Goal: Task Accomplishment & Management: Manage account settings

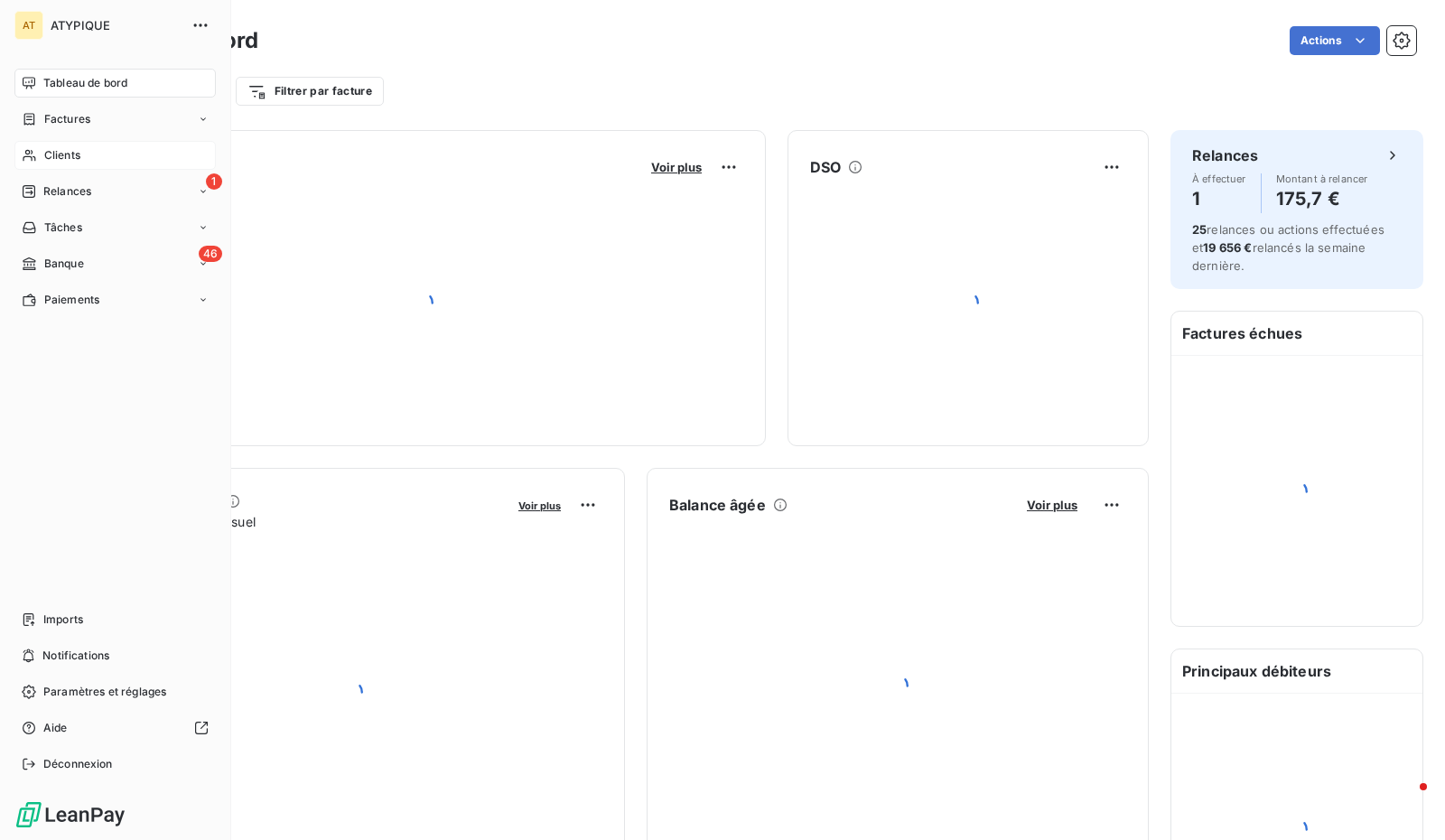
click at [47, 151] on span "Clients" at bounding box center [62, 155] width 36 height 16
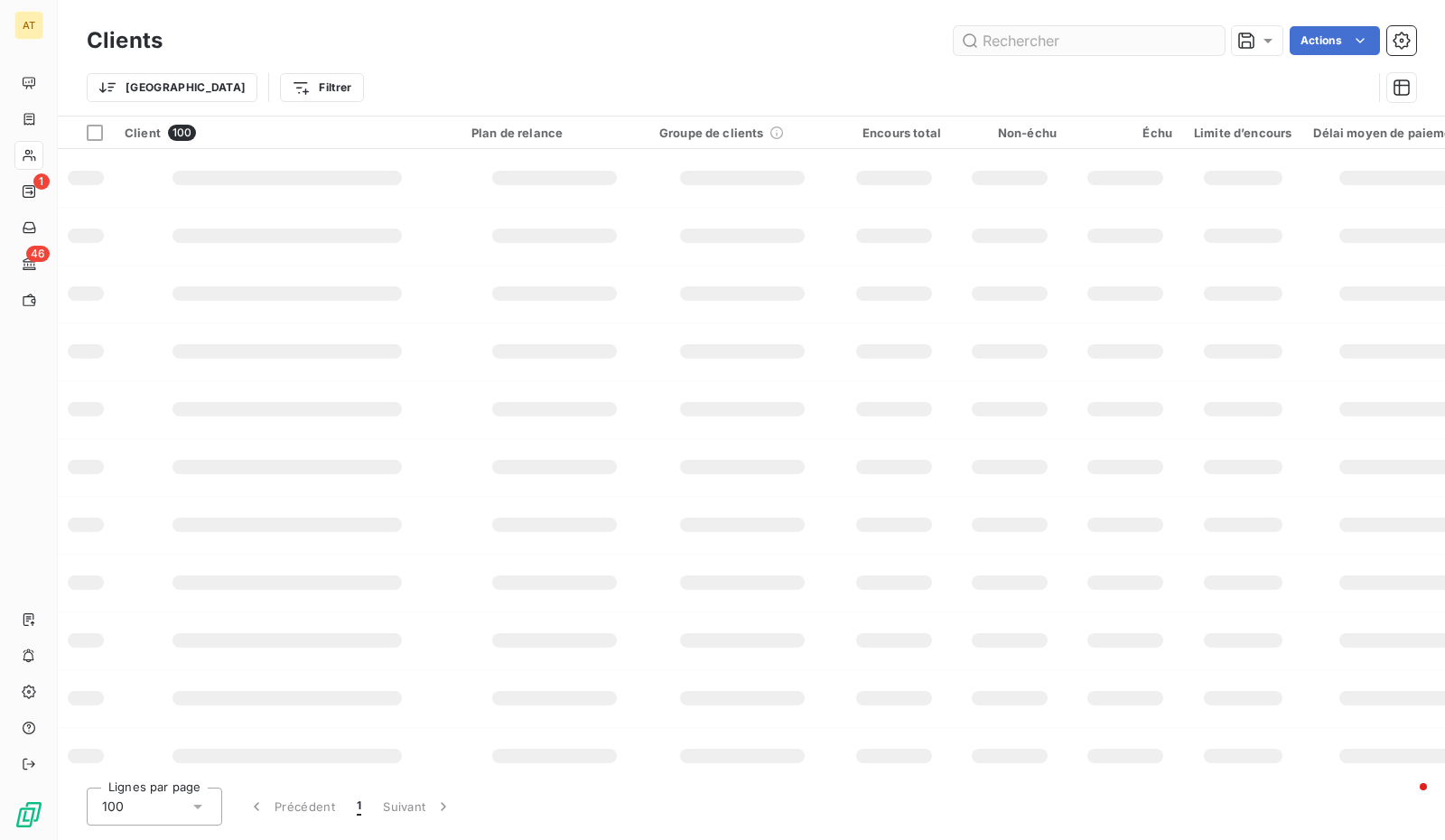
click at [1080, 41] on input "text" at bounding box center [1089, 41] width 271 height 29
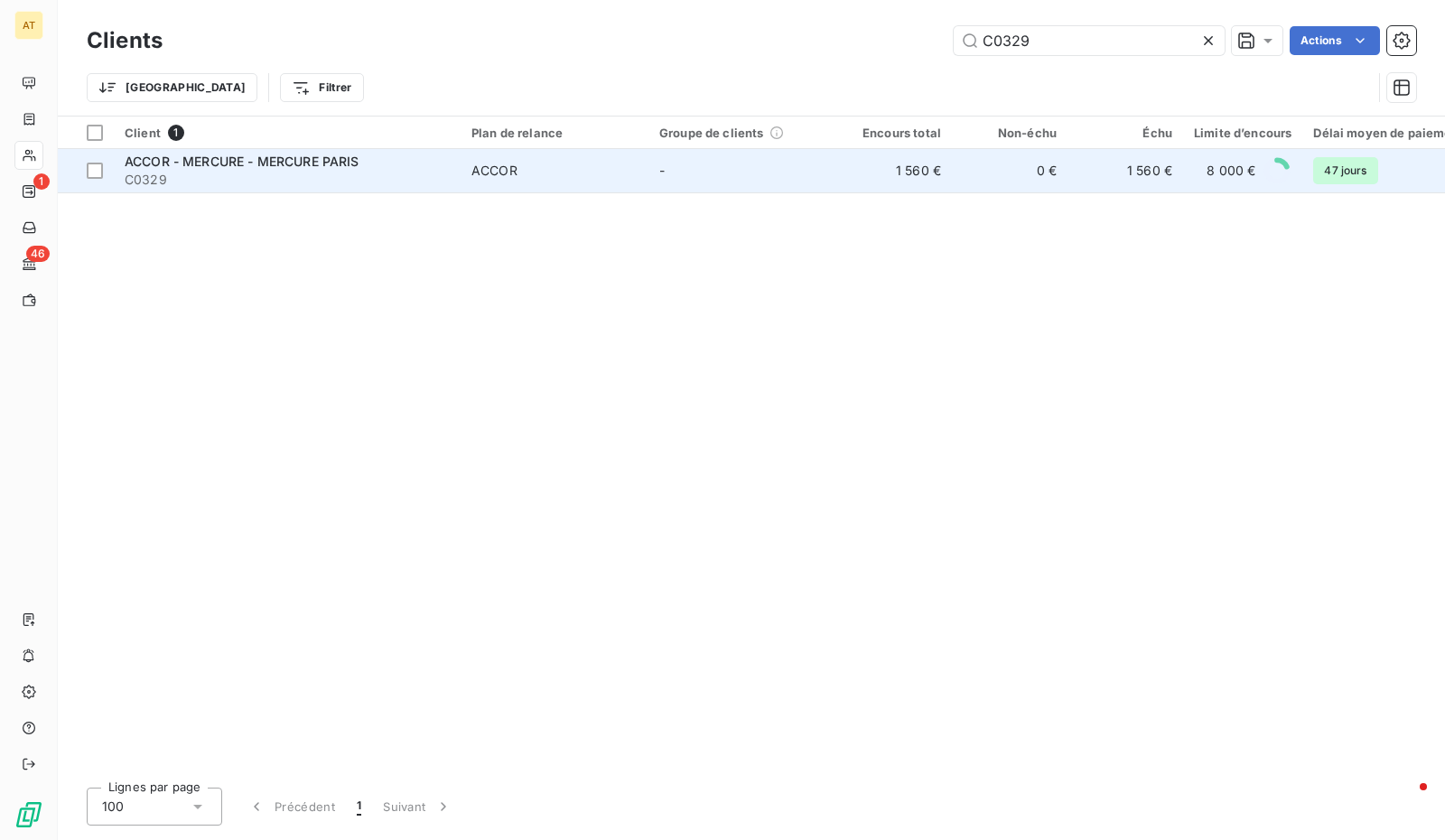
type input "C0329"
click at [355, 164] on span "ACCOR - MERCURE - MERCURE PARIS" at bounding box center [242, 161] width 234 height 15
click at [223, 160] on span "ACCOR - MERCURE - MERCURE PARIS" at bounding box center [242, 161] width 234 height 15
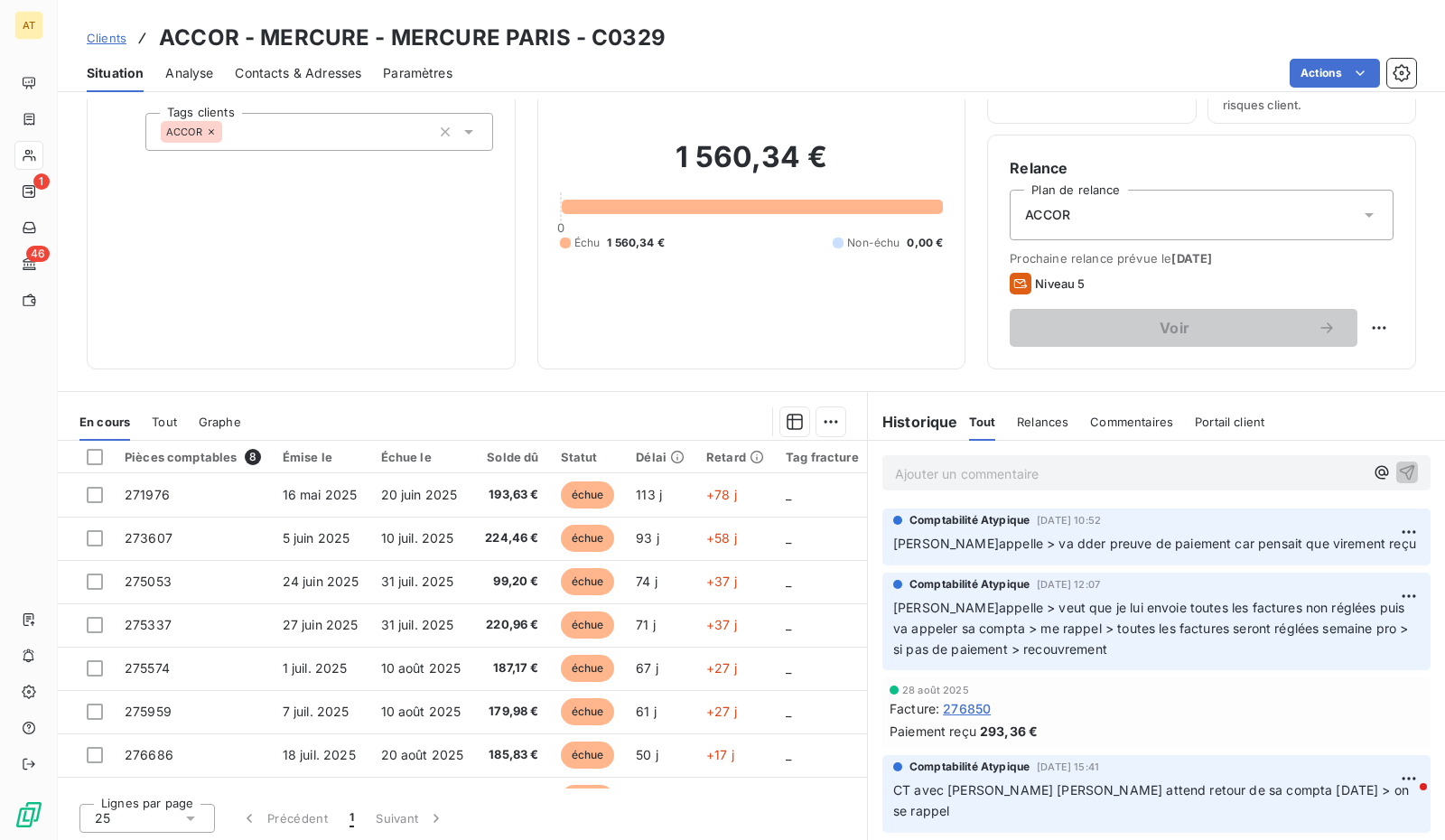
scroll to position [110, 0]
click at [1327, 209] on div "ACCOR" at bounding box center [1201, 217] width 384 height 51
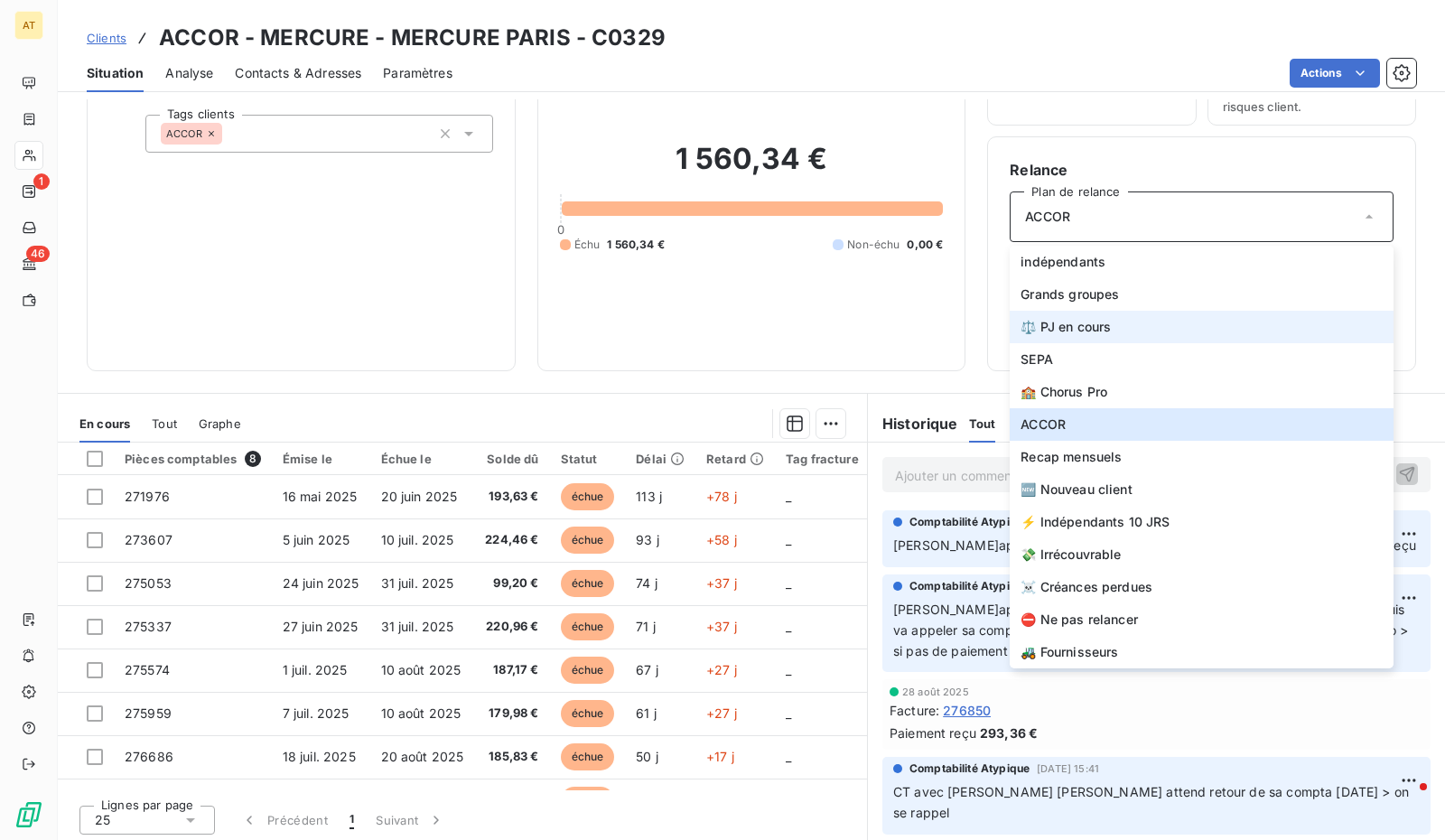
click at [1136, 326] on li "⚖️ PJ en cours" at bounding box center [1201, 327] width 384 height 32
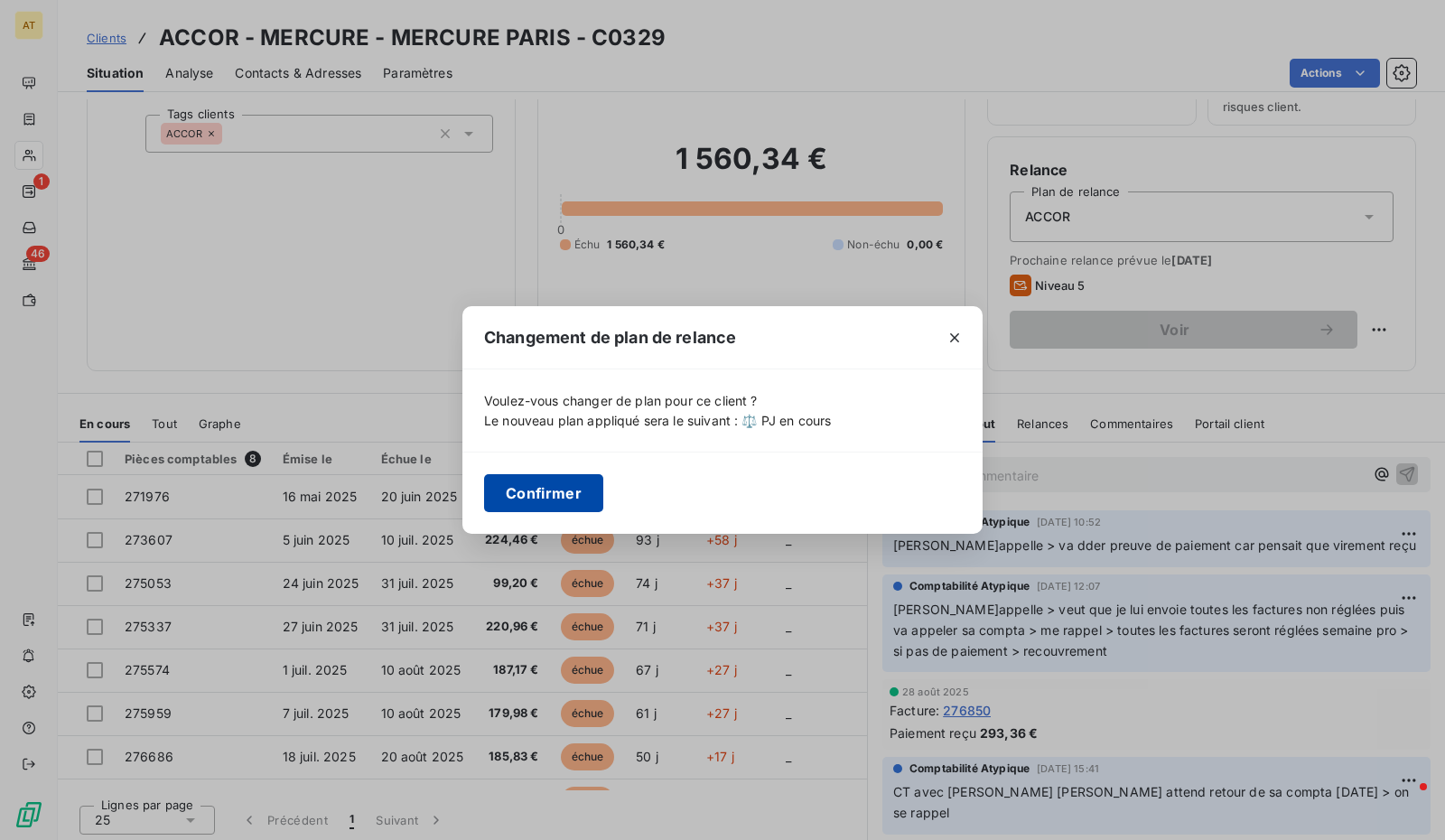
click at [541, 487] on button "Confirmer" at bounding box center [543, 493] width 119 height 38
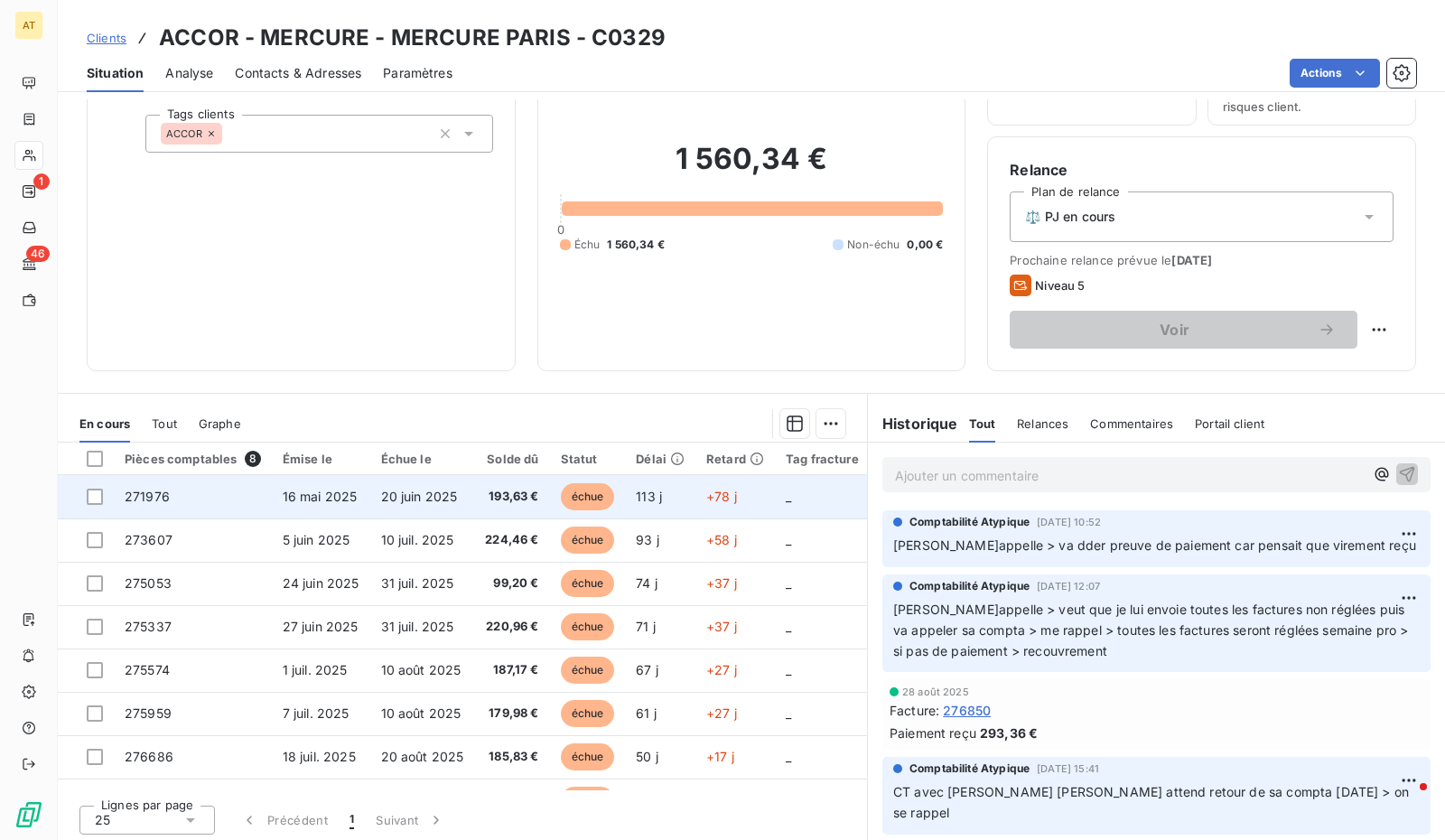
click at [191, 489] on td "271976" at bounding box center [192, 497] width 158 height 43
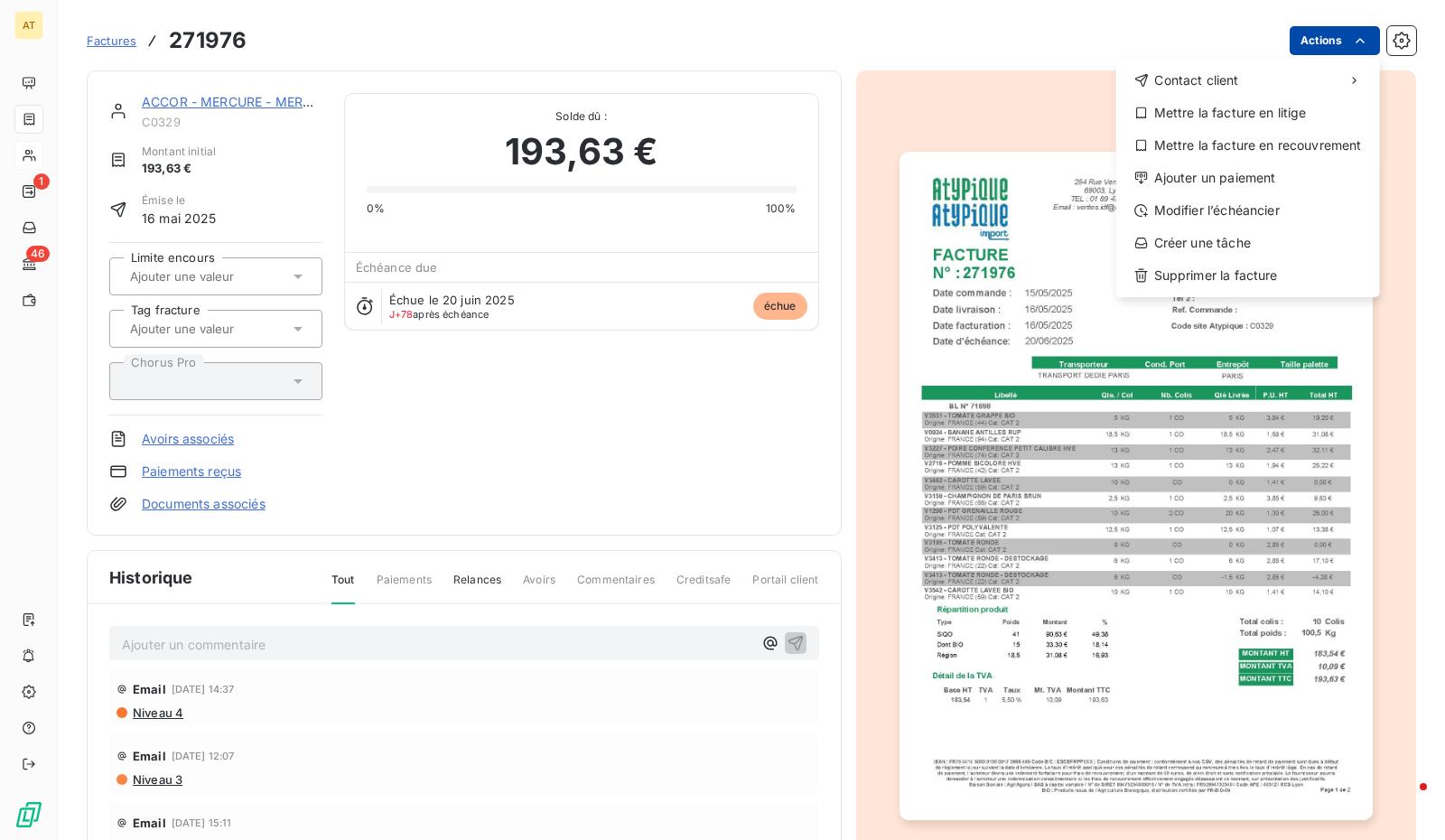
click at [1311, 40] on html "AT 1 46 Factures 271976 Actions Contact client Mettre la facture en litige Mett…" at bounding box center [722, 420] width 1445 height 840
drag, startPoint x: 1233, startPoint y: 124, endPoint x: 1223, endPoint y: 135, distance: 14.9
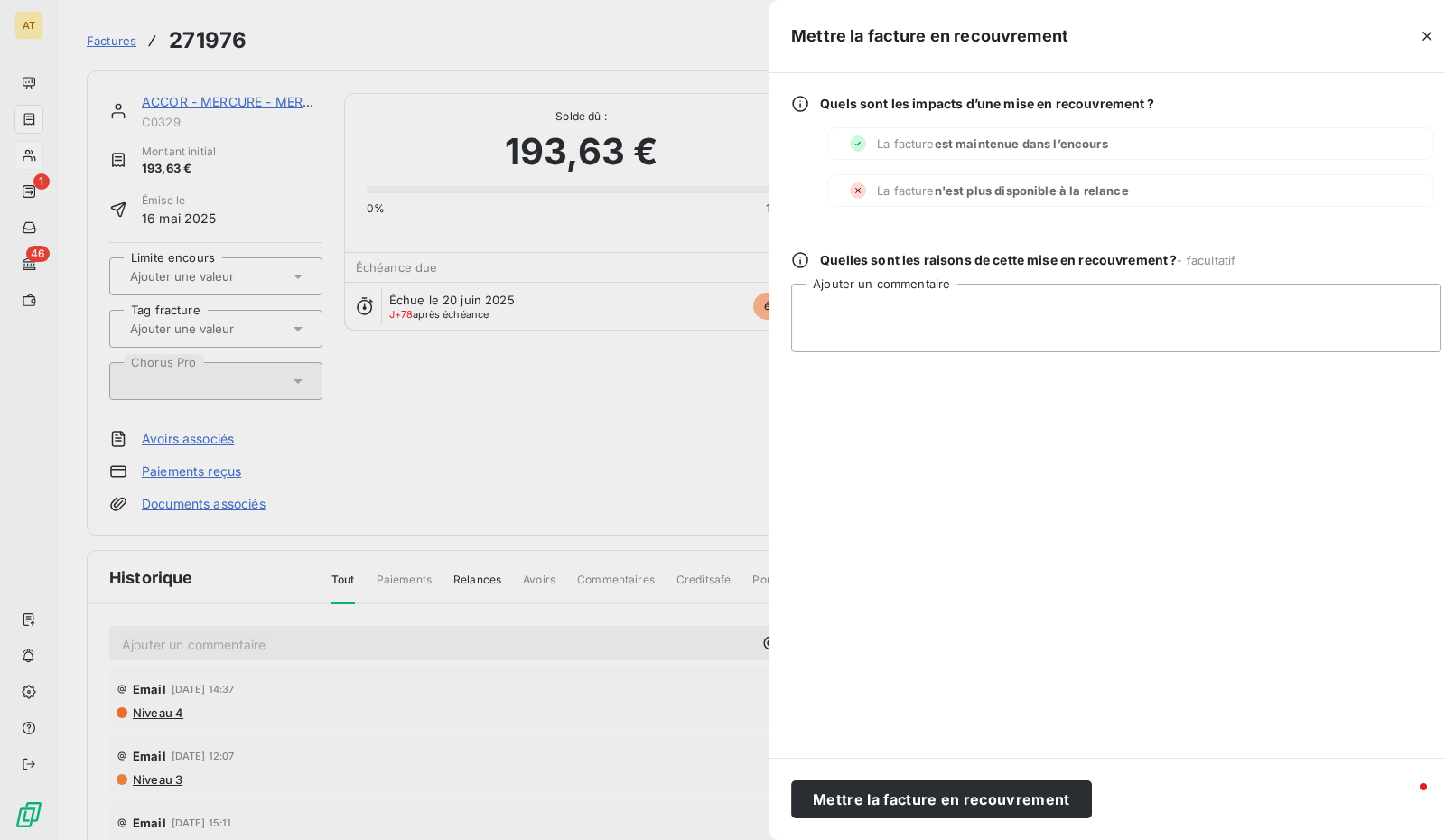
click at [1223, 135] on div "La facture est maintenue dans l’encours" at bounding box center [1130, 144] width 607 height 32
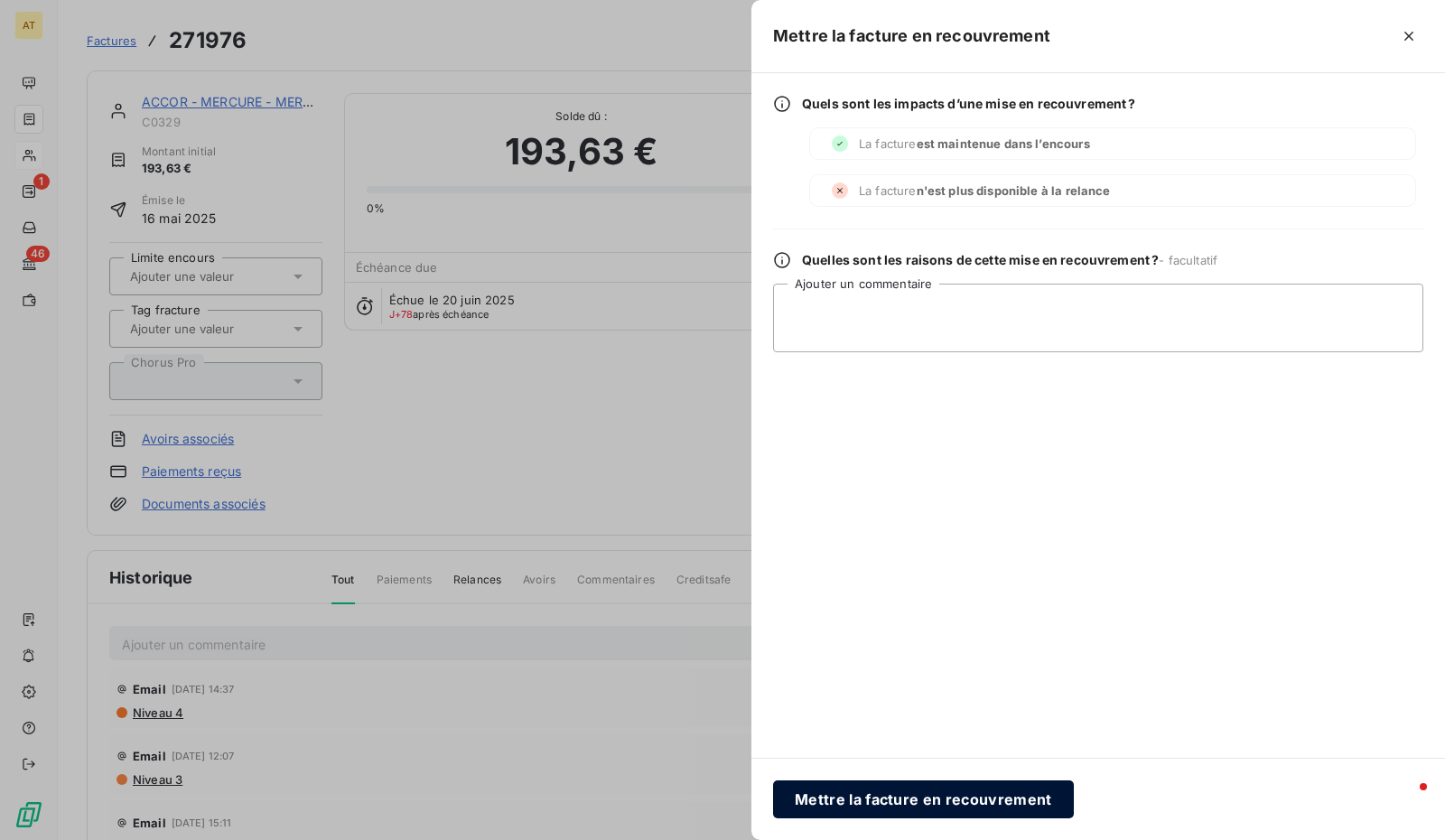
click at [893, 783] on button "Mettre la facture en recouvrement" at bounding box center [923, 798] width 301 height 38
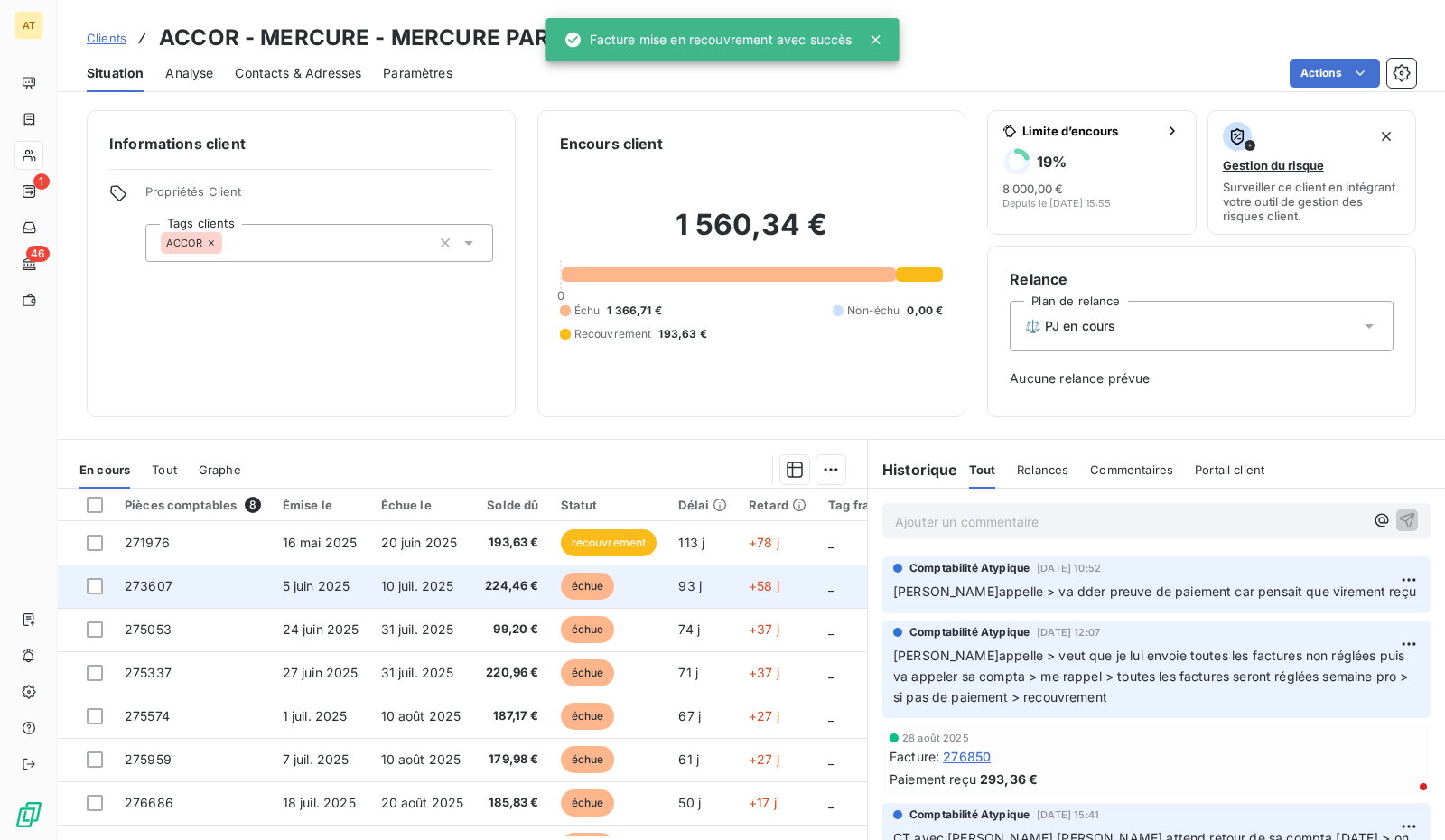
click at [357, 568] on td "5 juin 2025" at bounding box center [321, 586] width 98 height 43
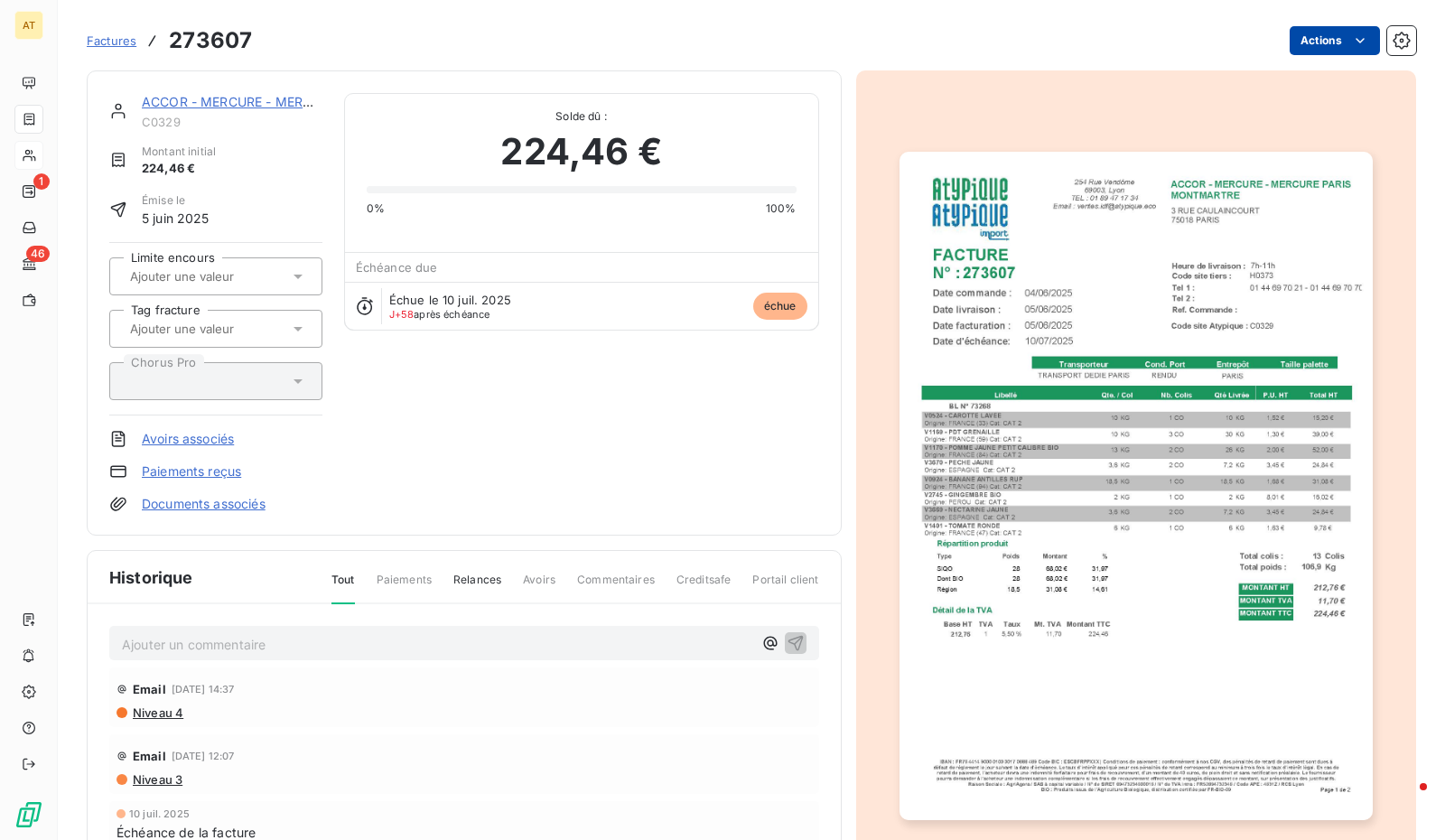
click at [1337, 26] on html "AT 1 46 Factures 273607 Actions ACCOR - MERCURE - MERCURE PARIS C0329 Montant i…" at bounding box center [722, 420] width 1445 height 840
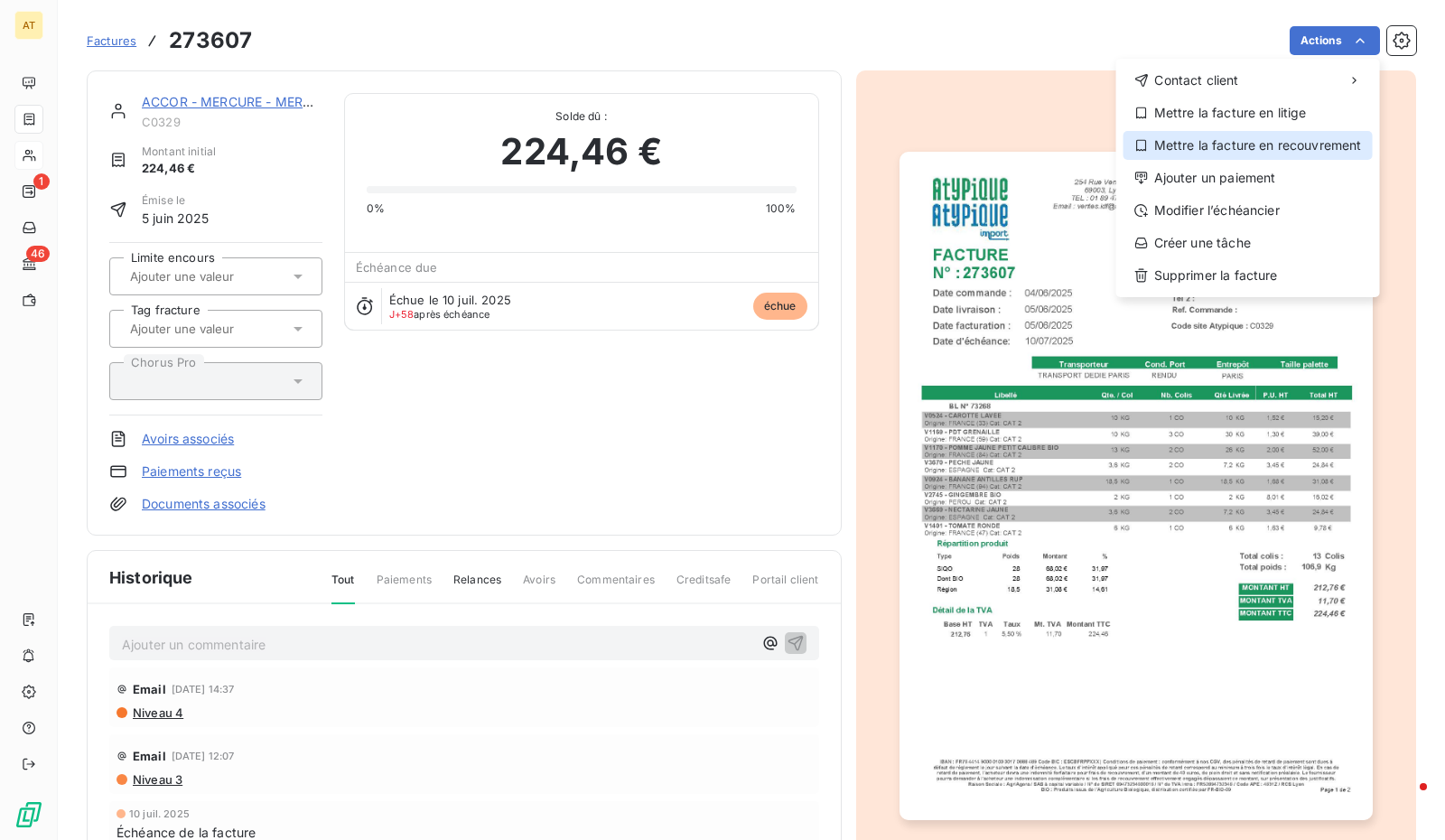
click at [1280, 136] on div "Mettre la facture en recouvrement" at bounding box center [1248, 146] width 249 height 29
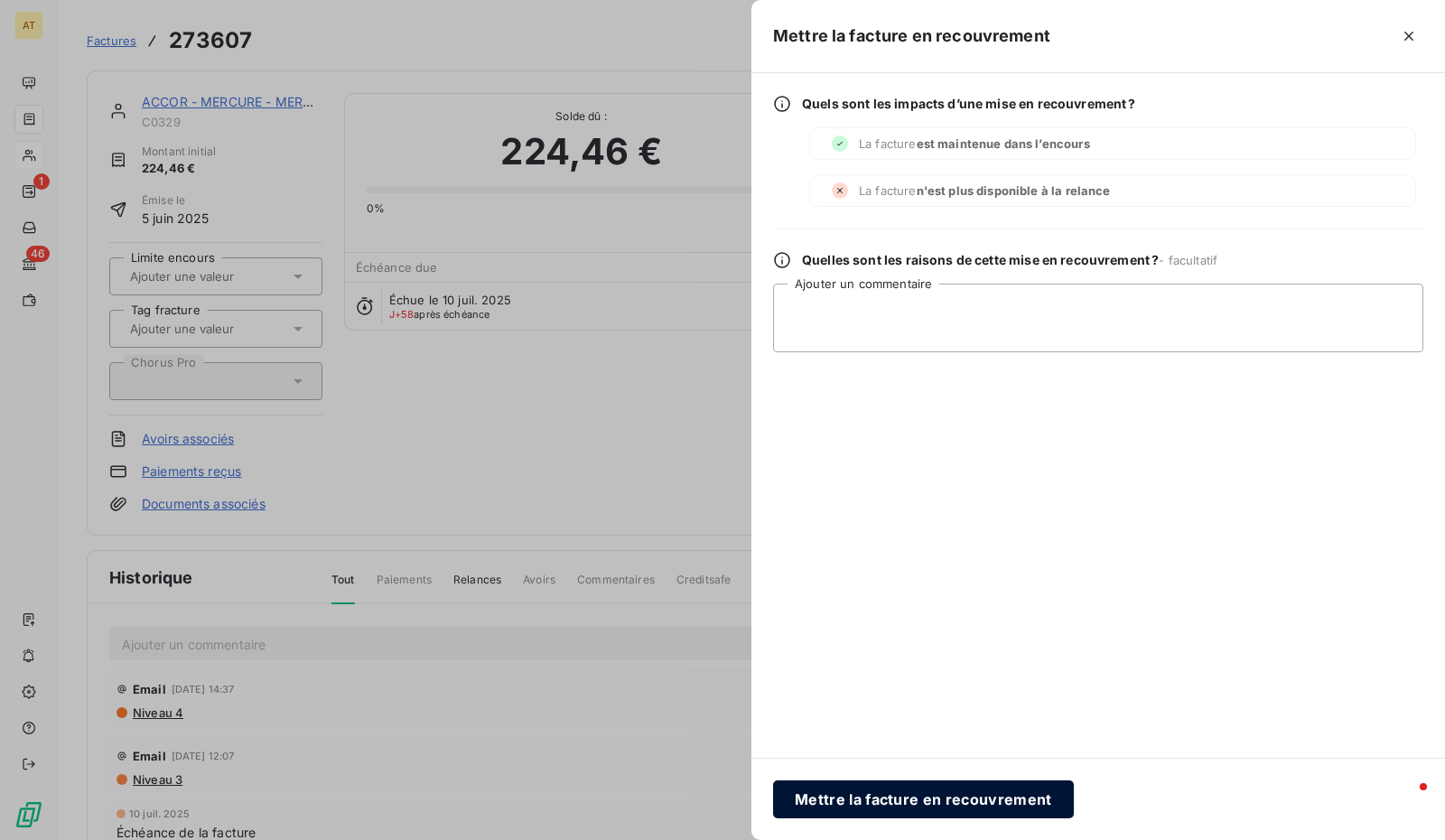
click at [889, 795] on button "Mettre la facture en recouvrement" at bounding box center [923, 798] width 301 height 38
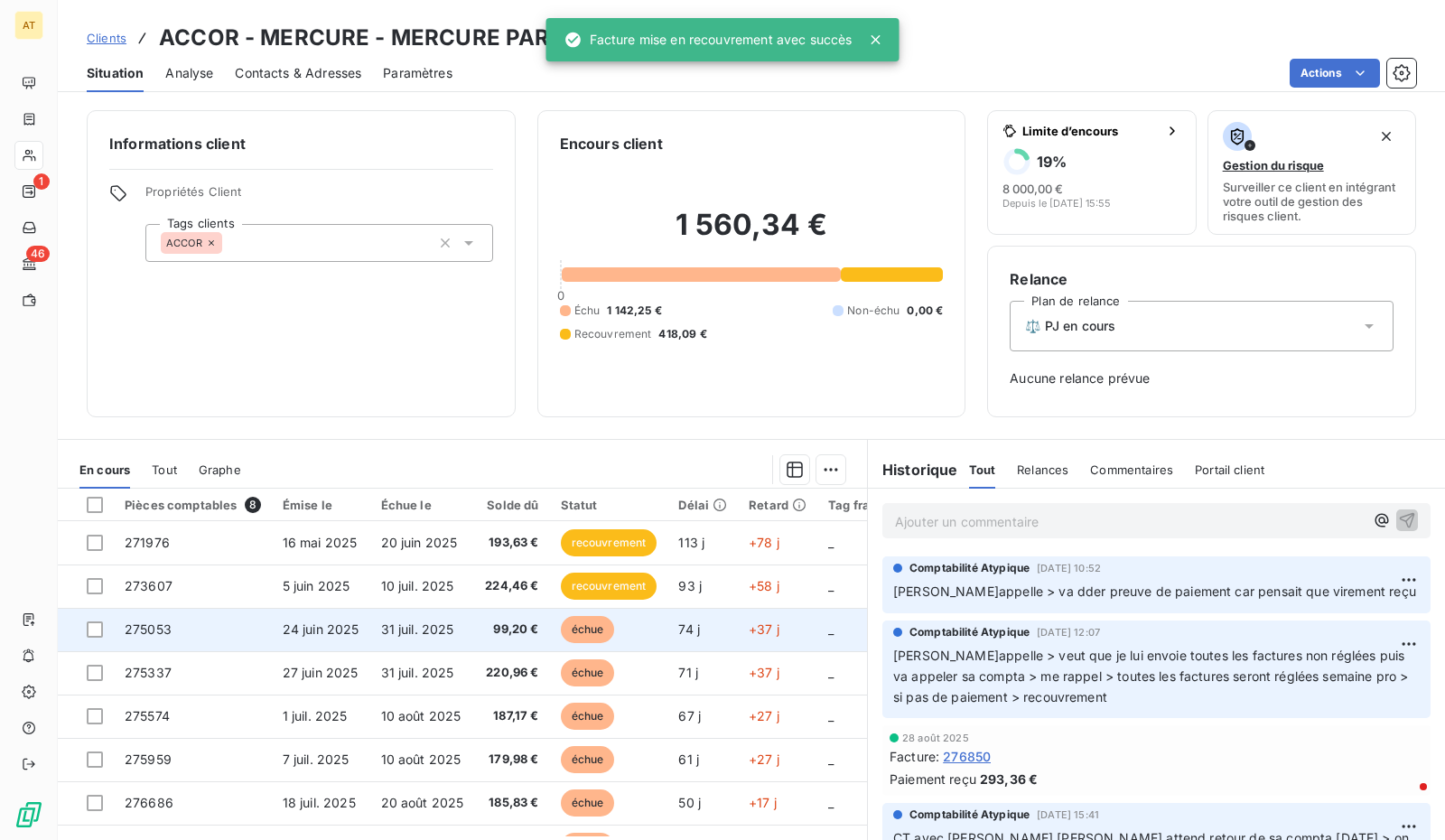
click at [414, 636] on td "31 juil. 2025" at bounding box center [422, 629] width 105 height 43
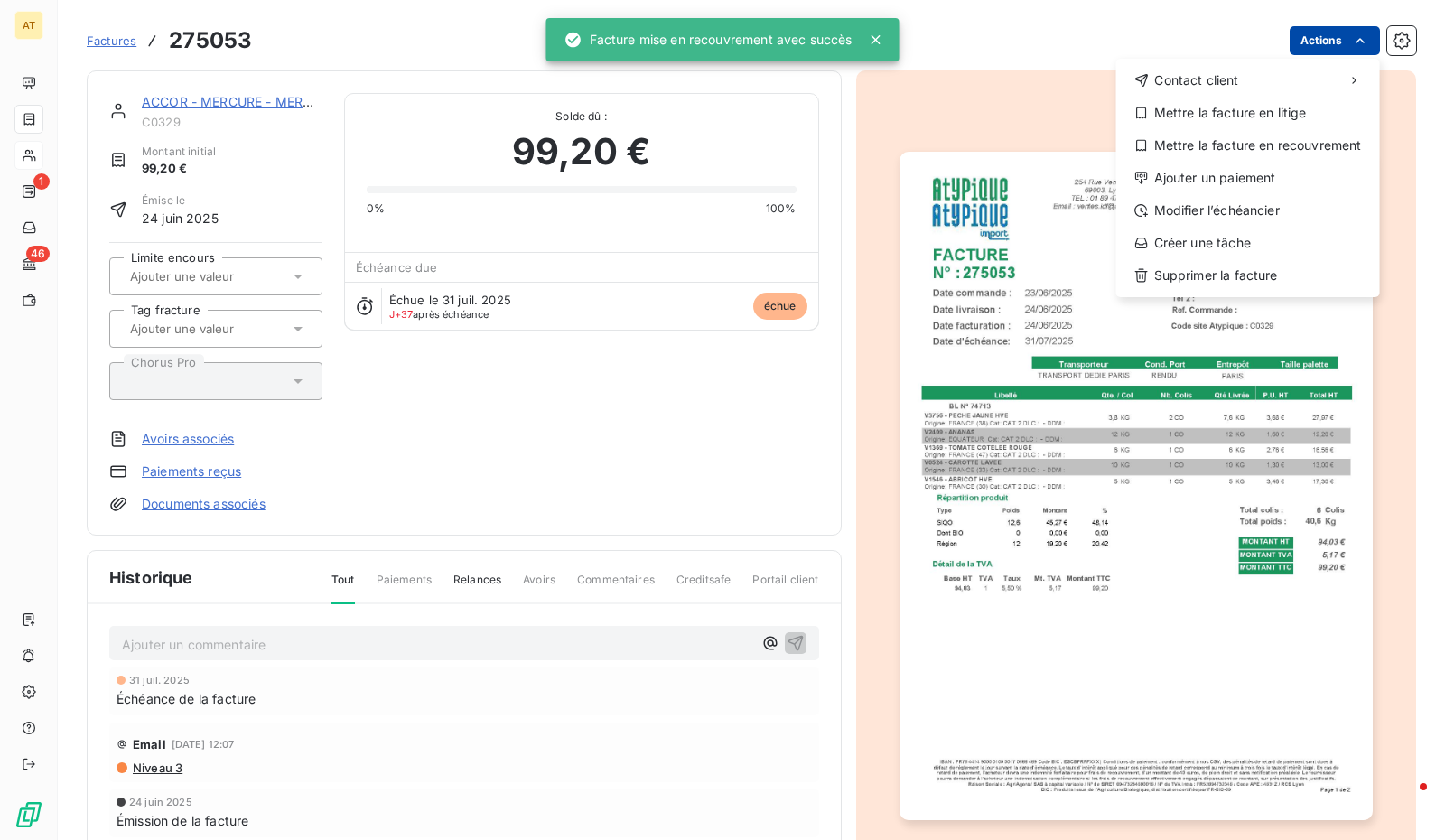
click at [1315, 31] on html "AT 1 46 Factures 275053 Actions Contact client Mettre la facture en litige Mett…" at bounding box center [722, 420] width 1445 height 840
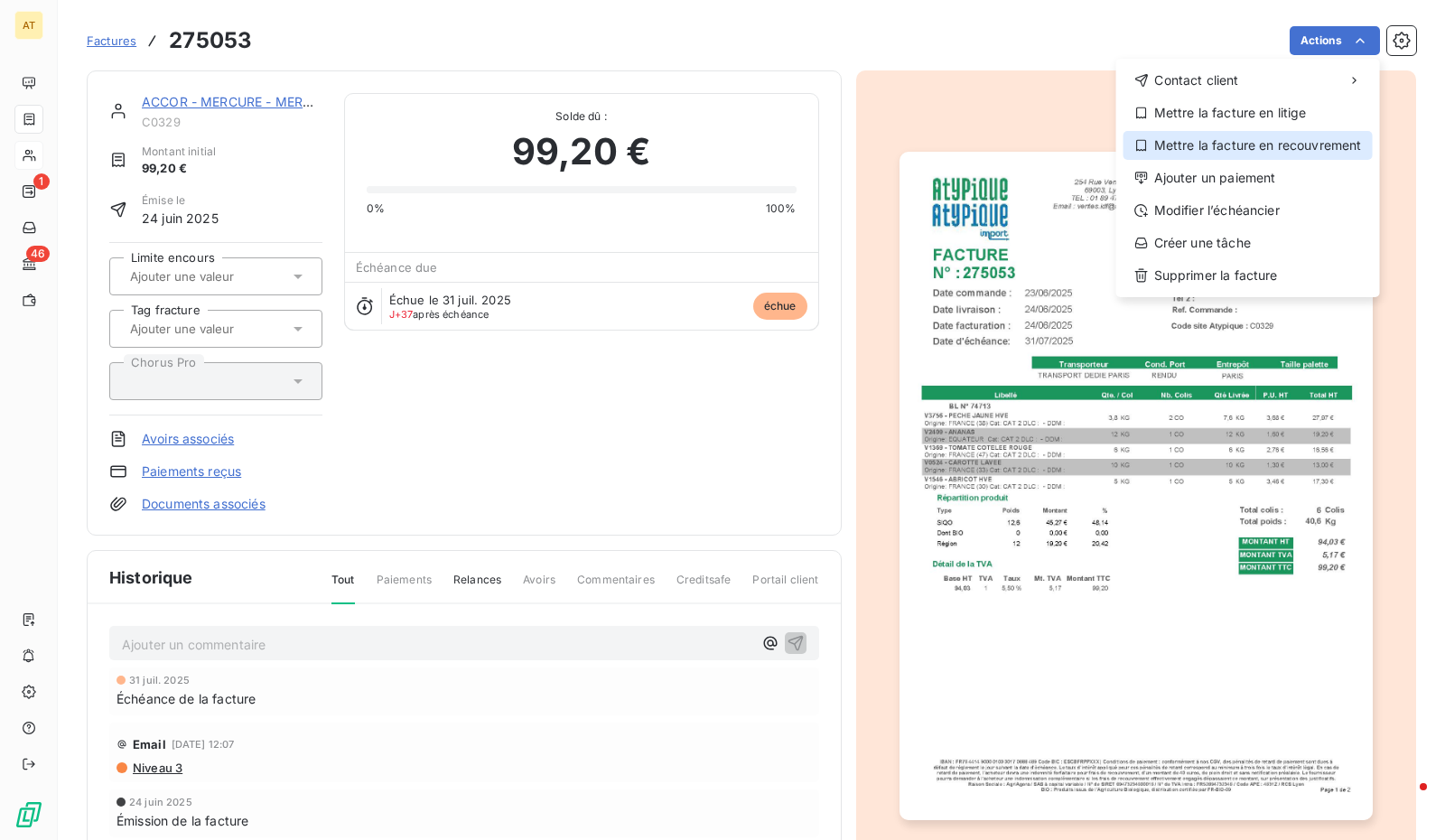
click at [1253, 141] on div "Mettre la facture en recouvrement" at bounding box center [1248, 146] width 249 height 29
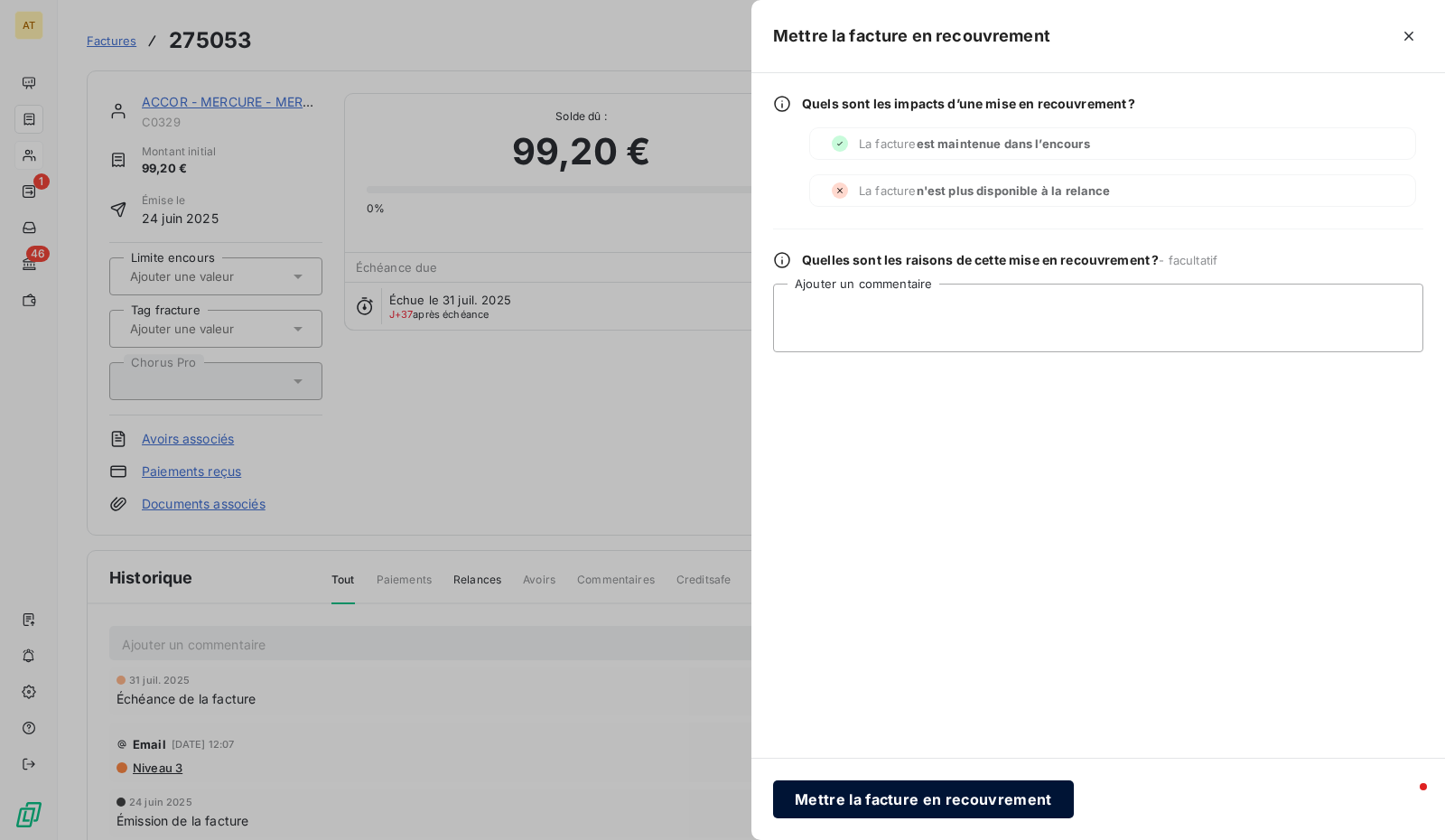
click at [913, 797] on button "Mettre la facture en recouvrement" at bounding box center [923, 798] width 301 height 38
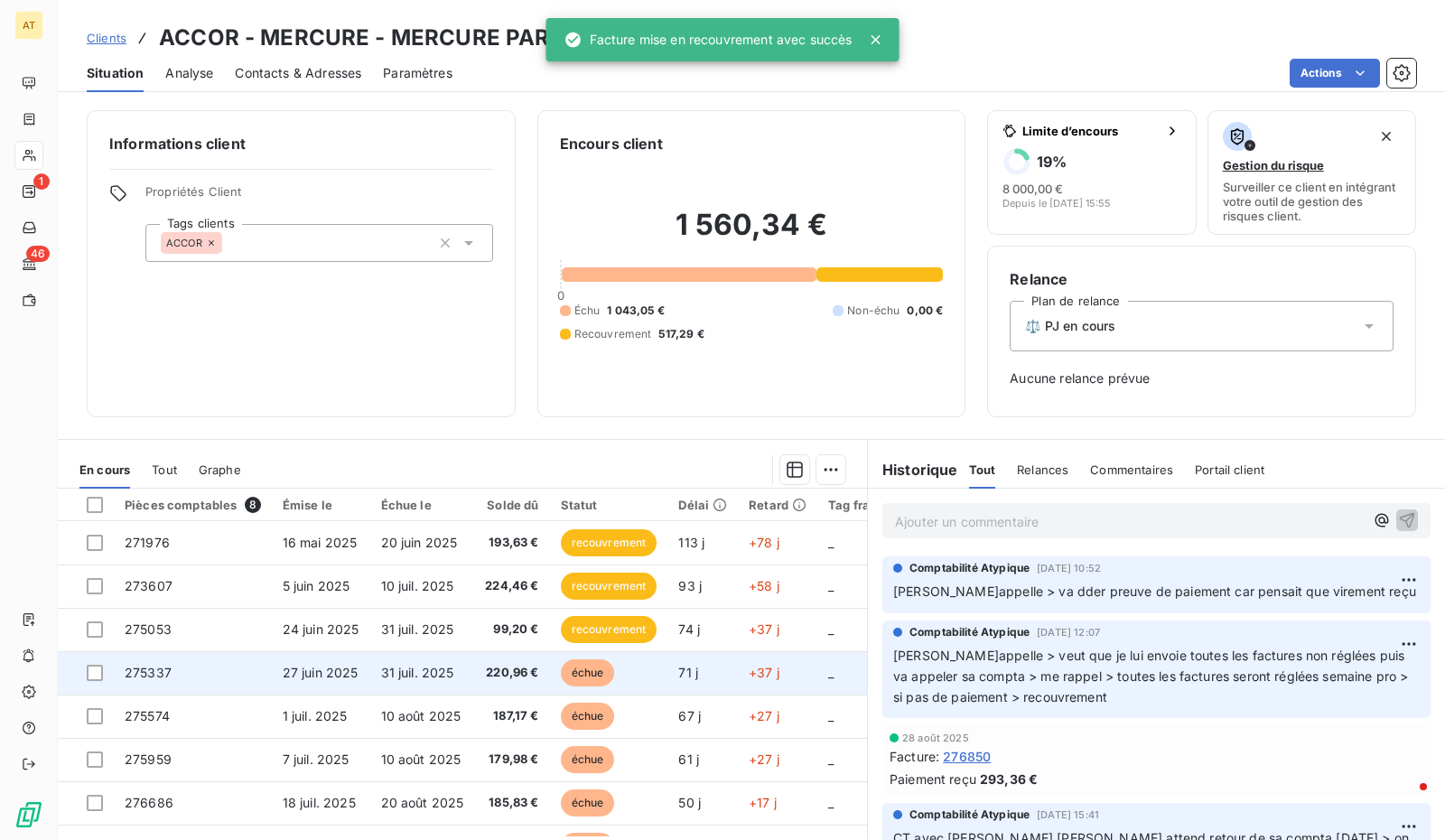
click at [467, 671] on td "31 juil. 2025" at bounding box center [422, 673] width 105 height 43
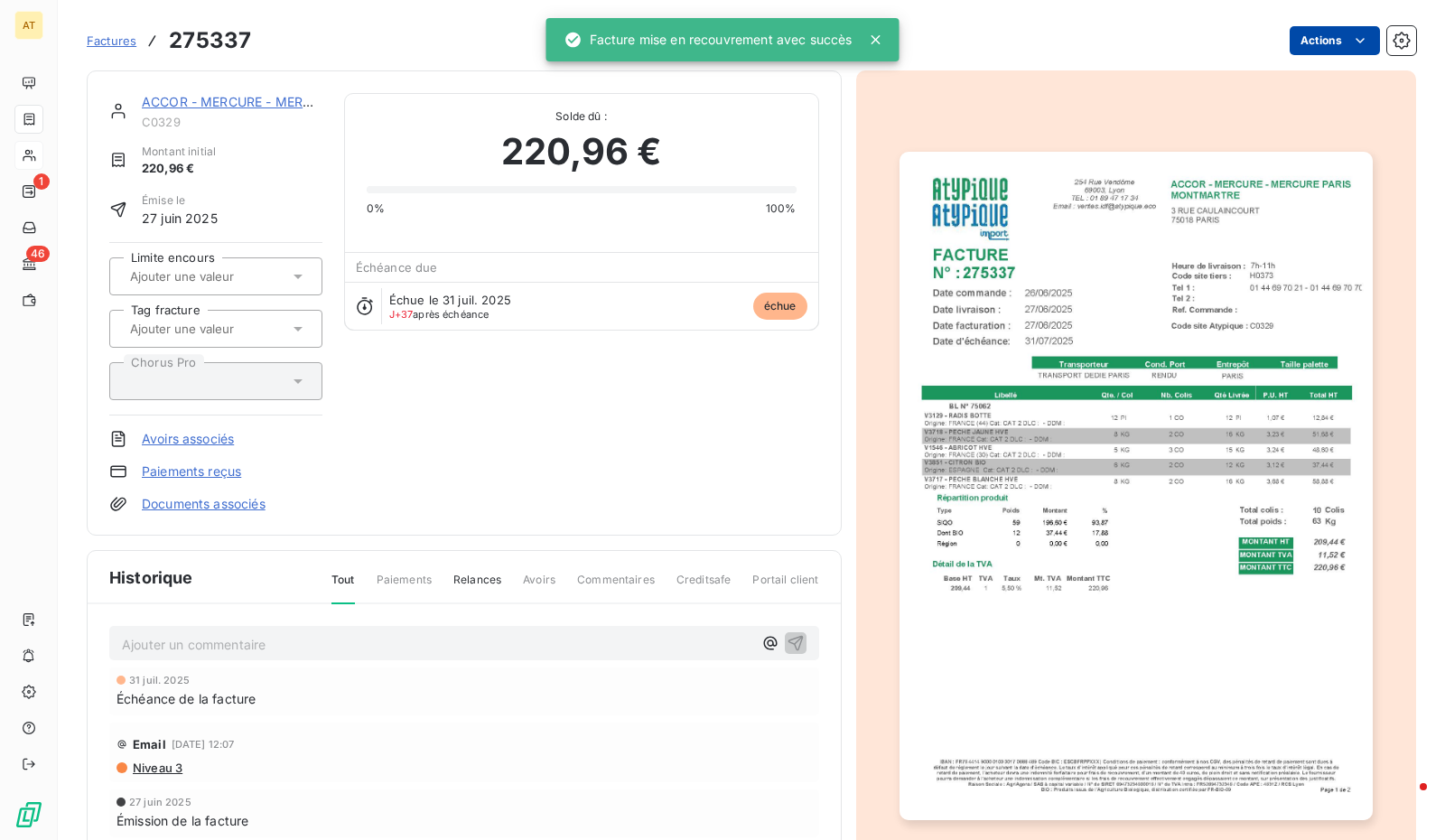
click at [1321, 37] on html "AT 1 46 Factures 275337 Actions ACCOR - MERCURE - MERCURE PARIS C0329 Montant i…" at bounding box center [722, 420] width 1445 height 840
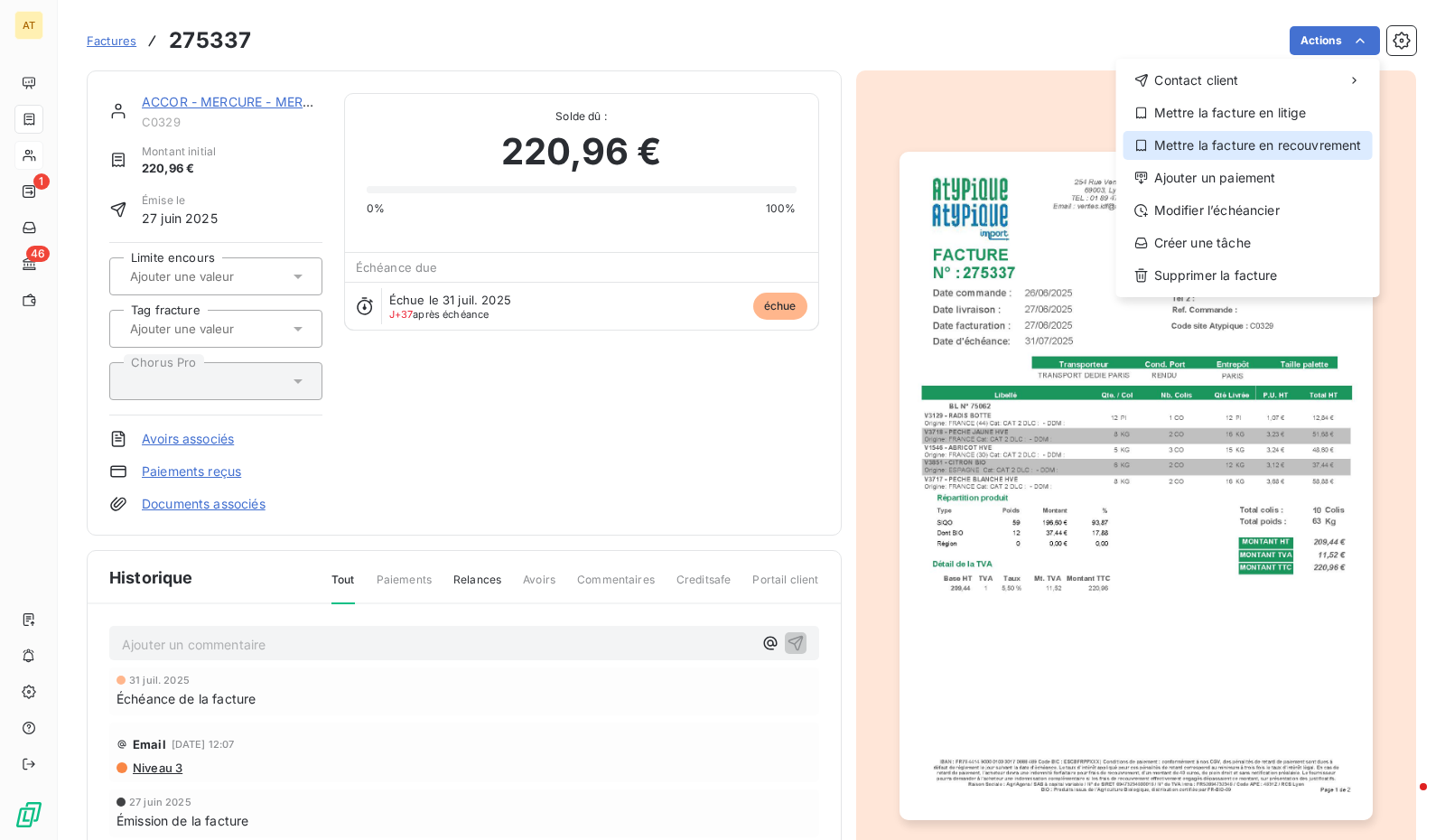
click at [1247, 156] on div "Mettre la facture en recouvrement" at bounding box center [1248, 146] width 249 height 29
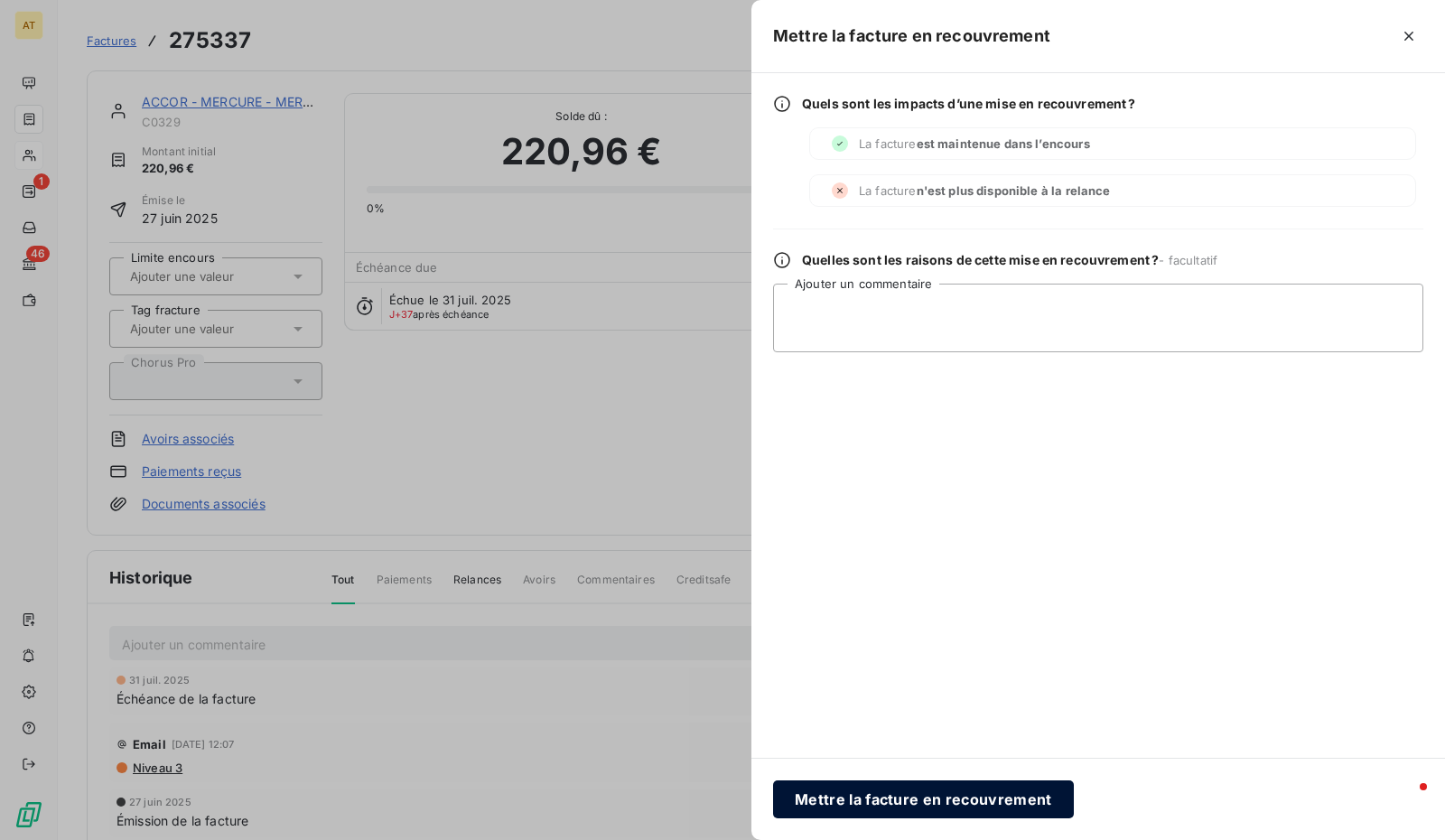
click at [924, 810] on button "Mettre la facture en recouvrement" at bounding box center [923, 798] width 301 height 38
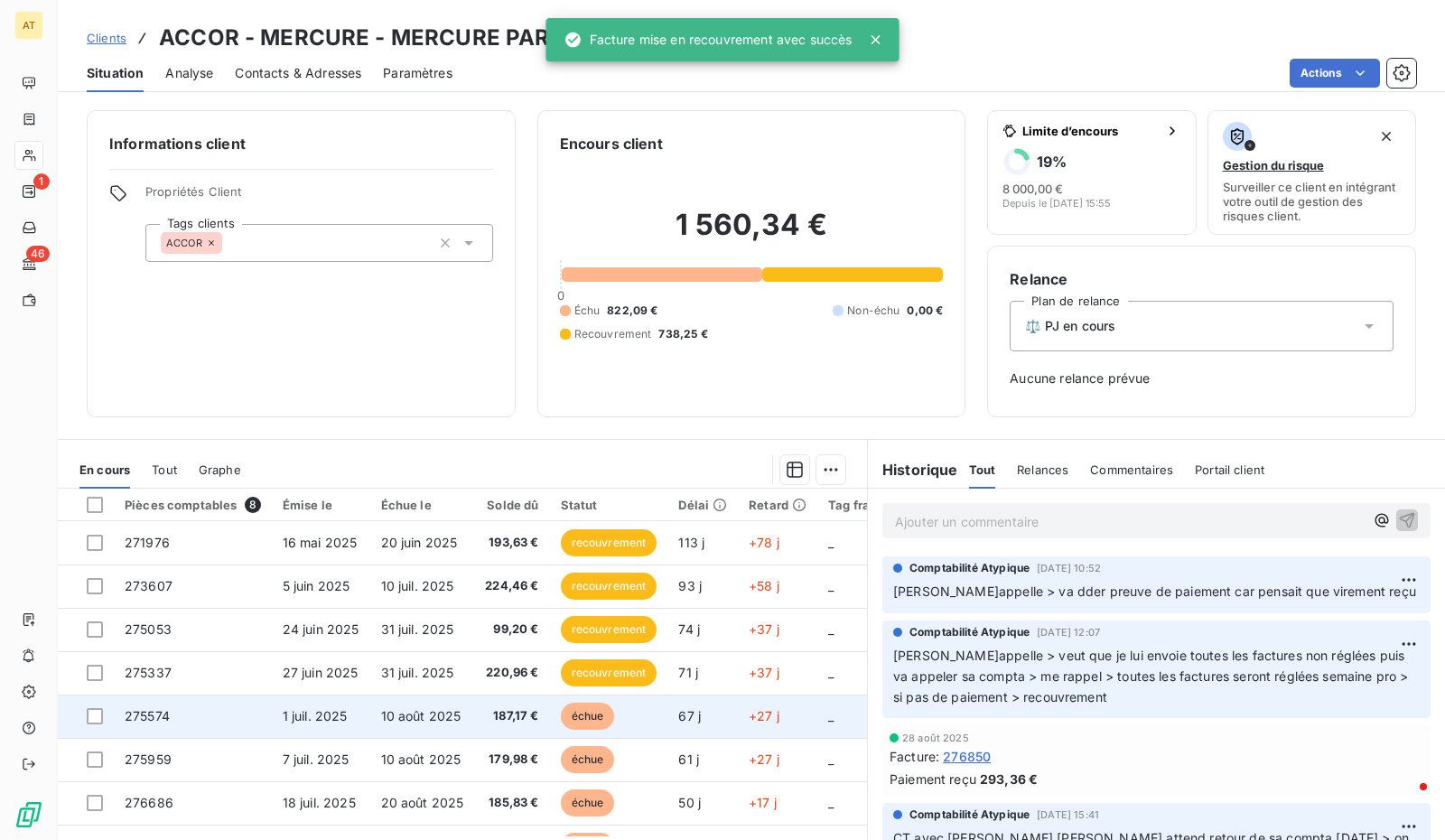
click at [345, 710] on span "1 juil. 2025" at bounding box center [315, 715] width 65 height 15
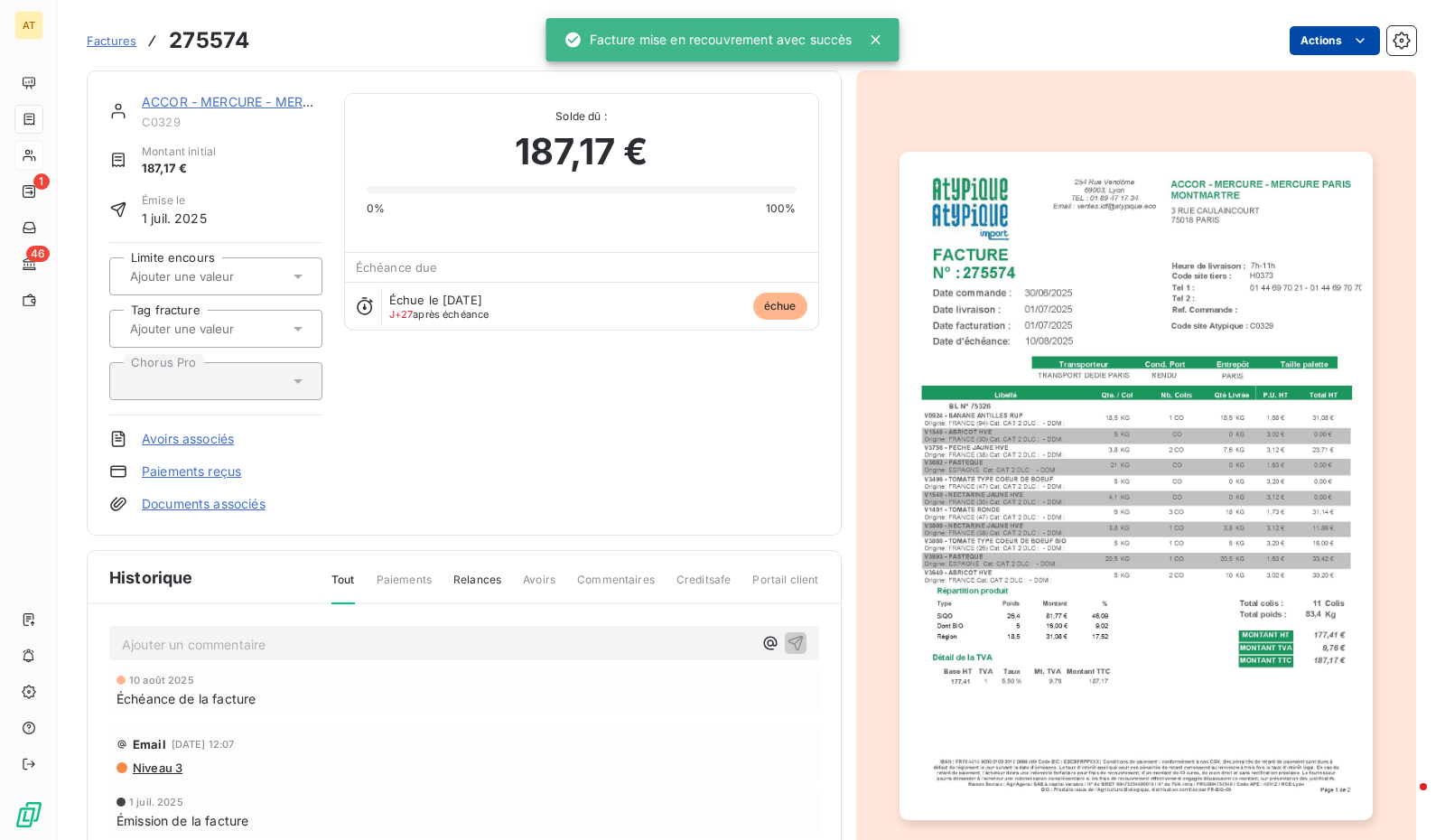
click at [1307, 36] on html "AT 1 46 Factures 275574 Actions ACCOR - MERCURE - MERCURE PARIS C0329 Montant i…" at bounding box center [722, 420] width 1445 height 840
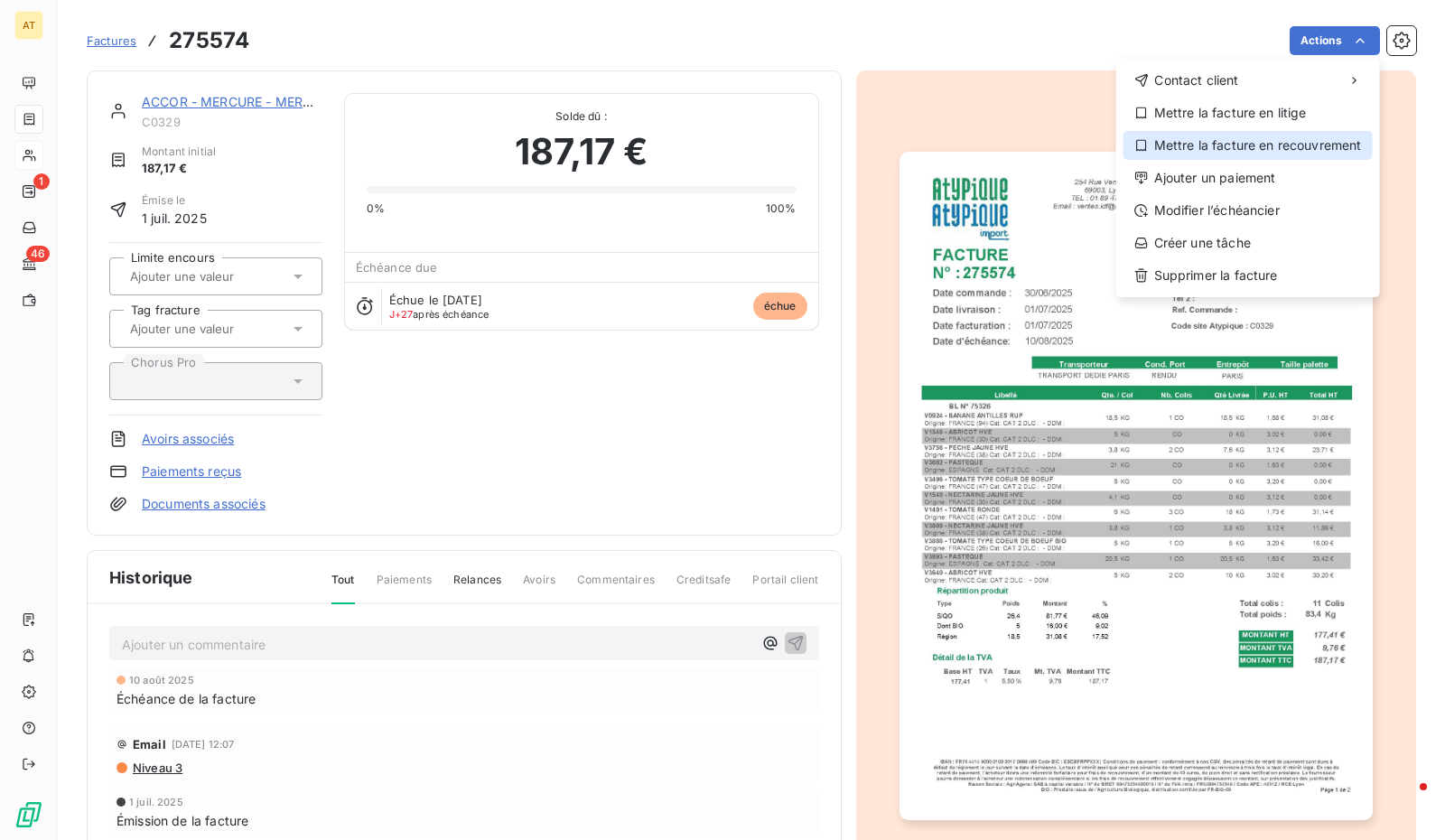
click at [1247, 142] on div "Mettre la facture en recouvrement" at bounding box center [1248, 146] width 249 height 29
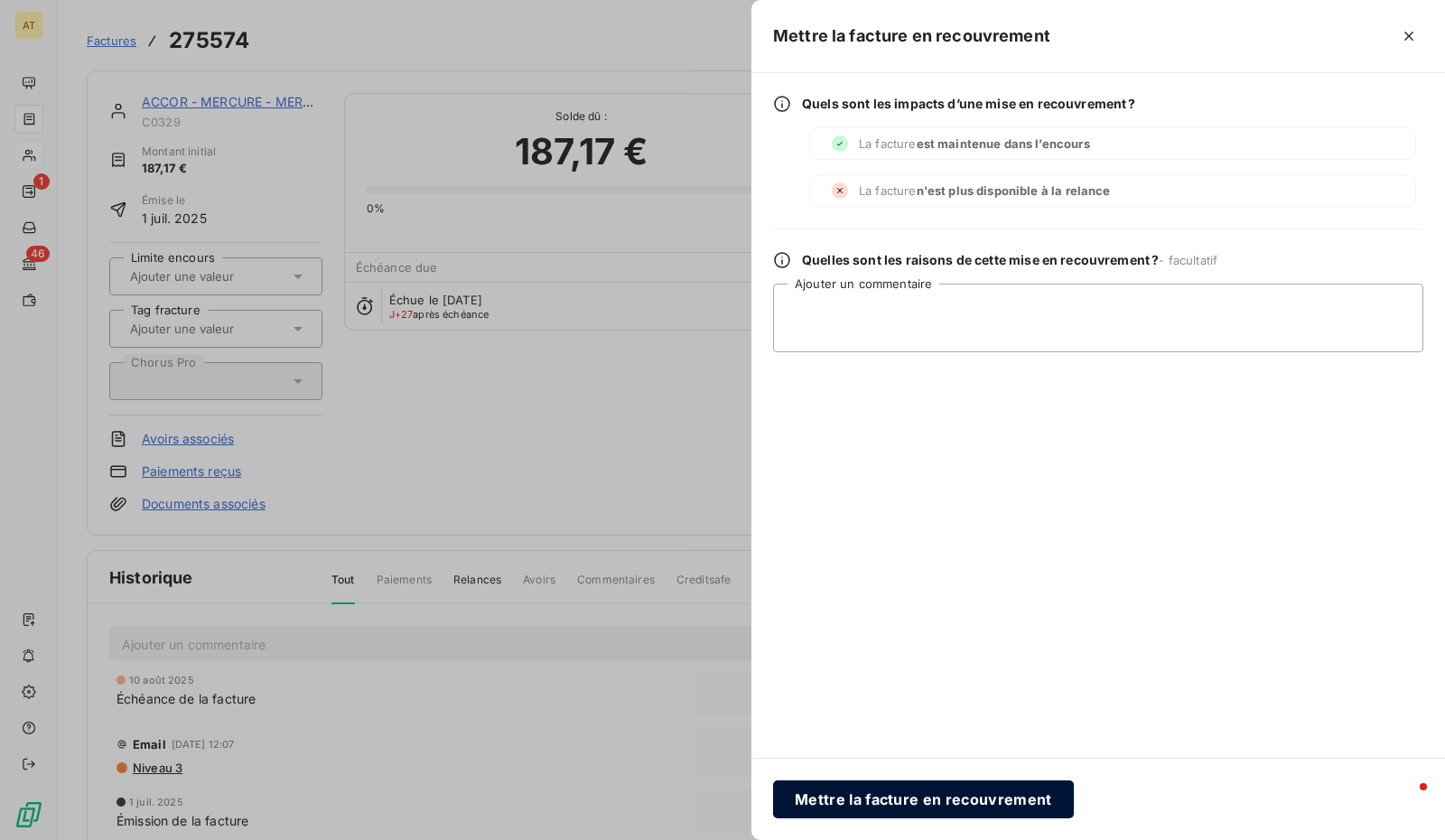
click at [910, 796] on button "Mettre la facture en recouvrement" at bounding box center [923, 798] width 301 height 38
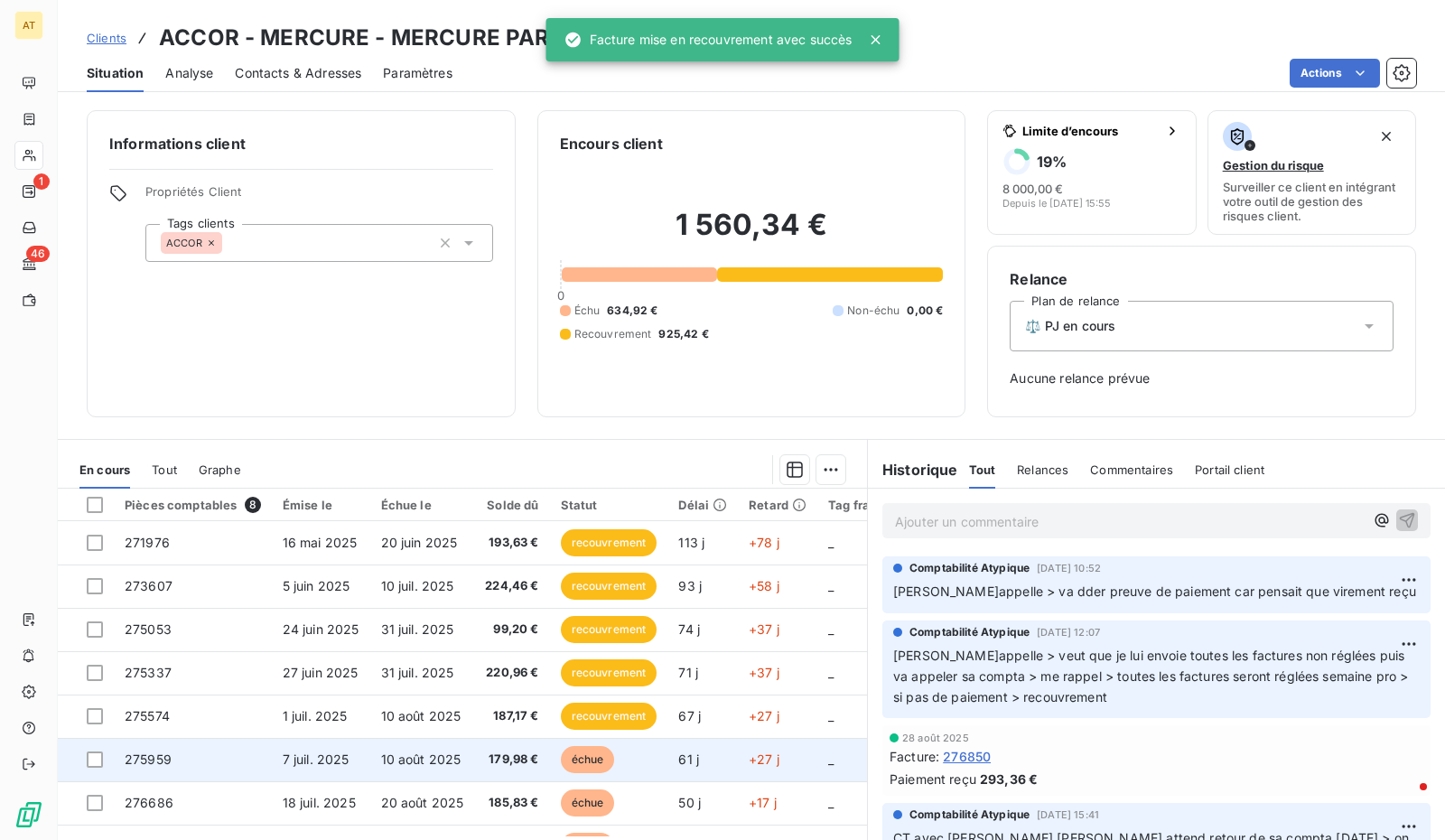
click at [446, 777] on td "10 août 2025" at bounding box center [422, 760] width 105 height 43
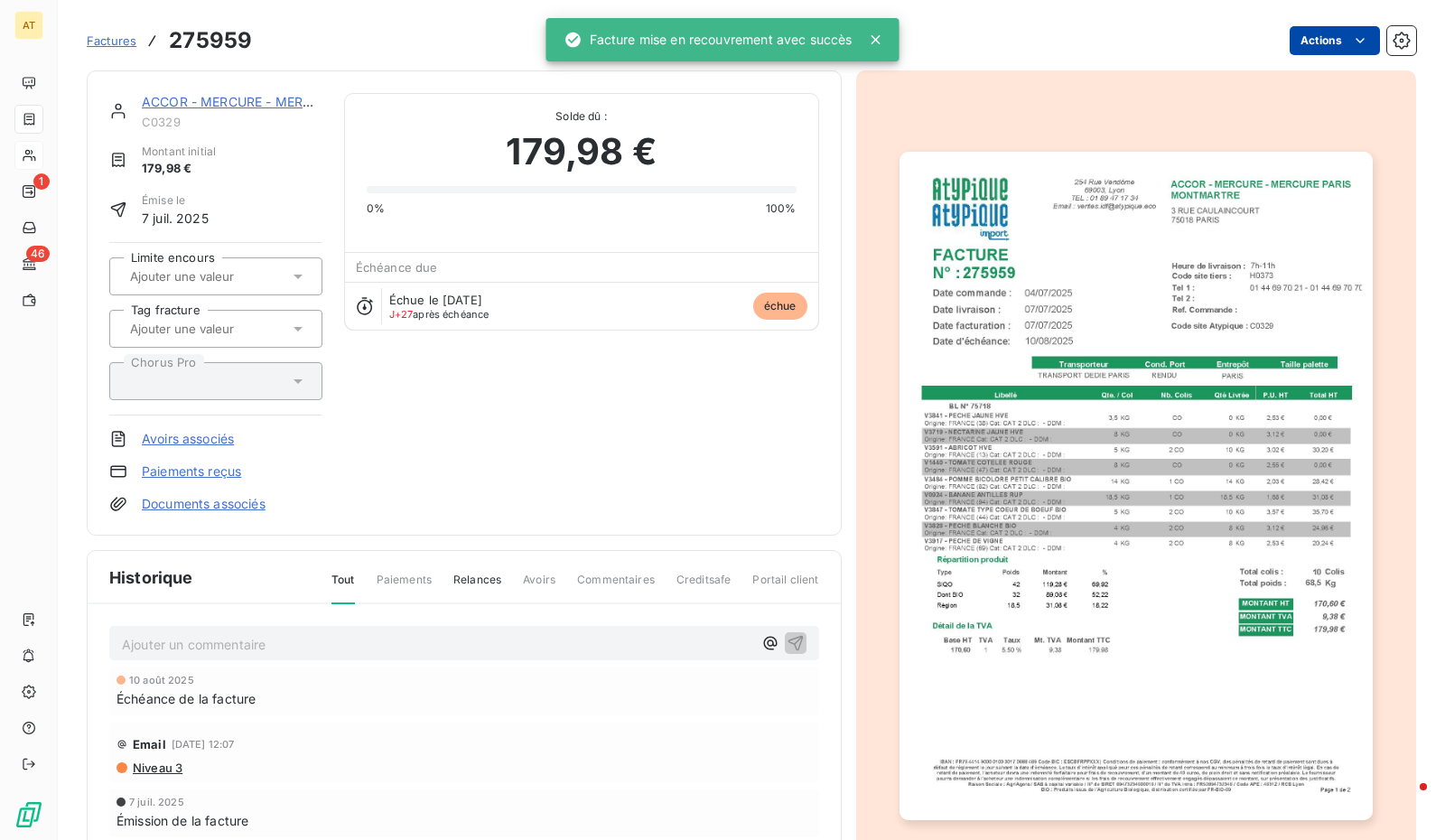
click at [1357, 50] on html "AT 1 46 Factures 275959 Actions ACCOR - MERCURE - MERCURE PARIS C0329 Montant i…" at bounding box center [722, 420] width 1445 height 840
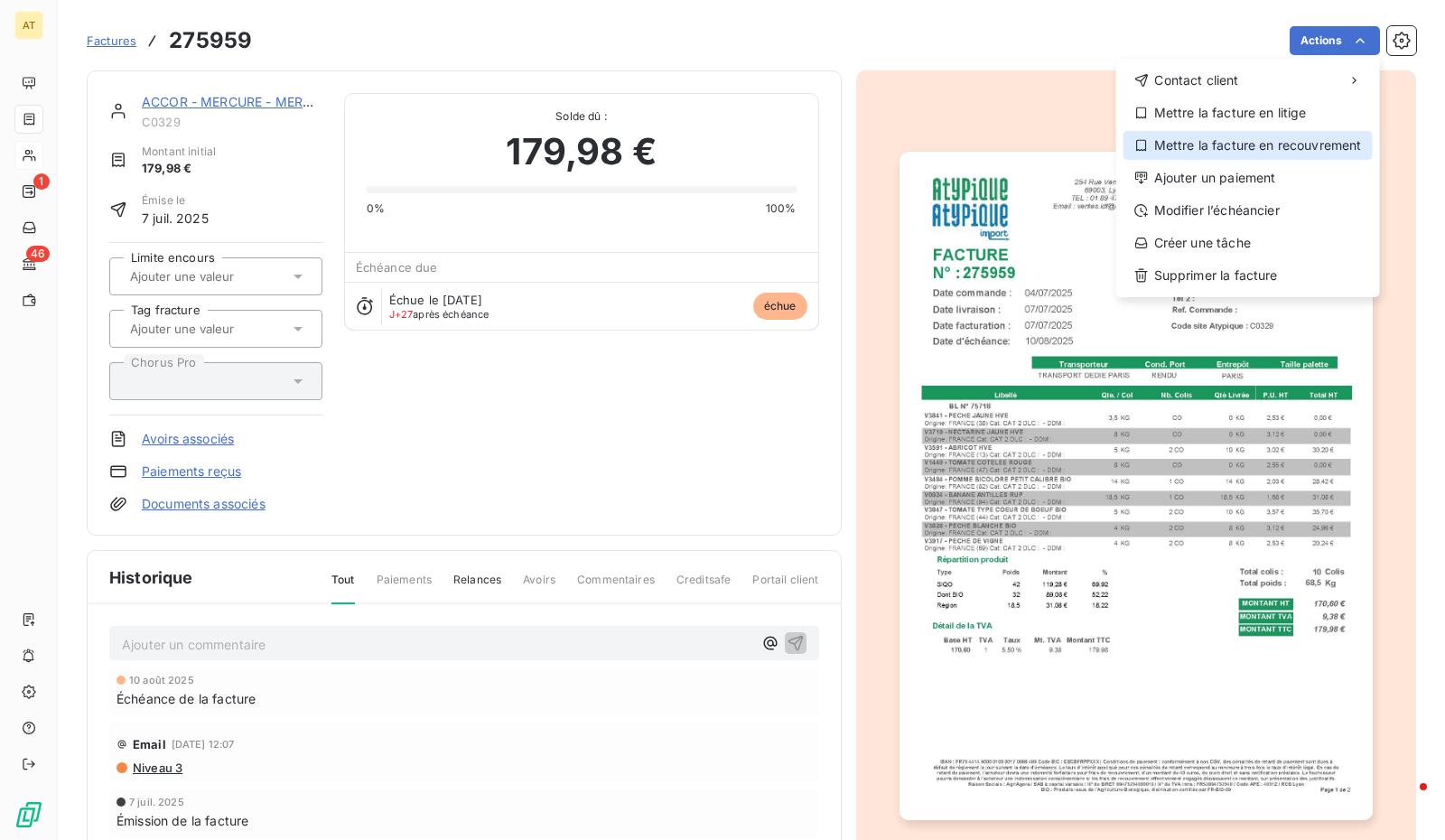
click at [1296, 153] on div "Mettre la facture en recouvrement" at bounding box center [1248, 146] width 249 height 29
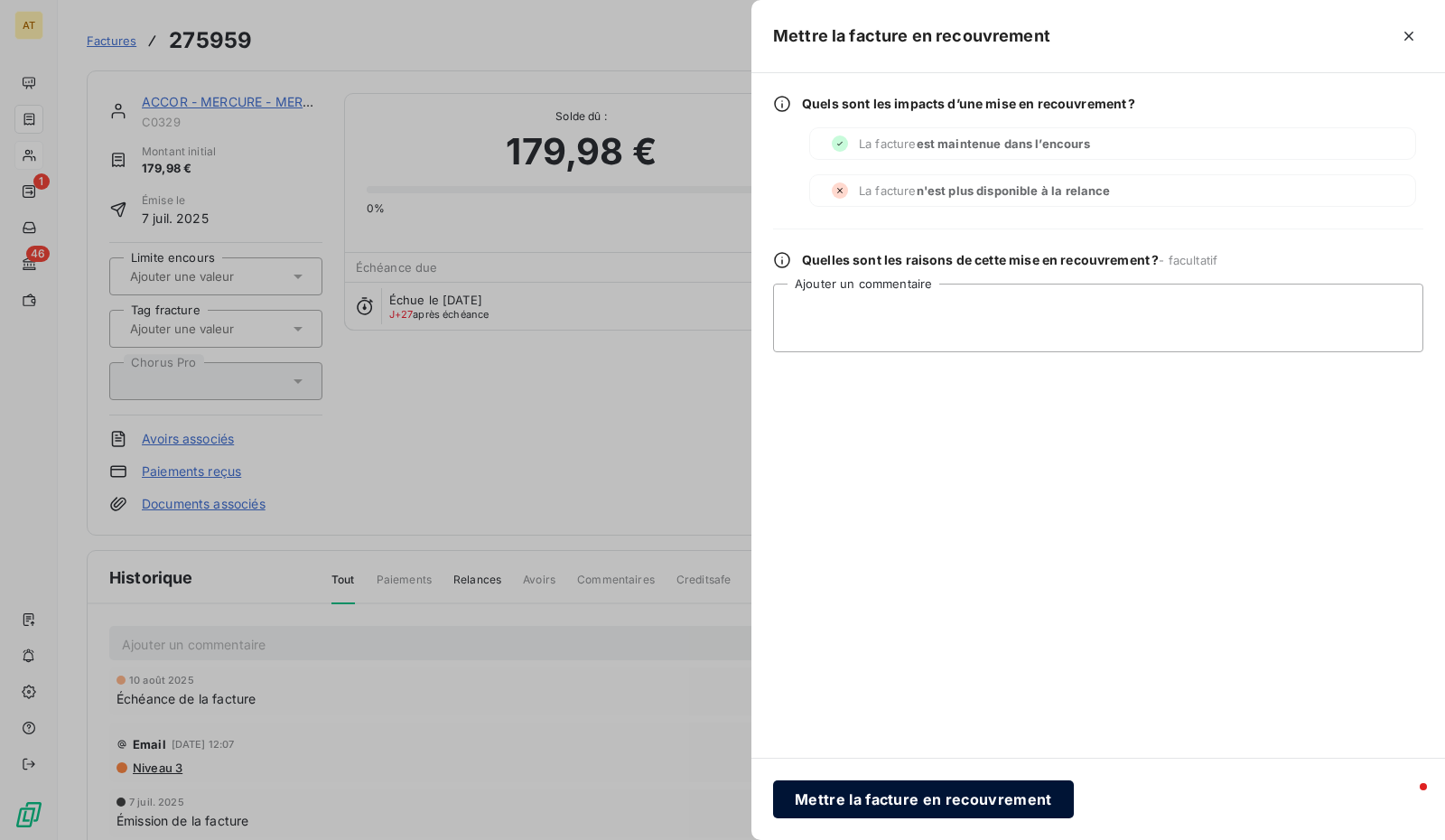
click at [896, 793] on button "Mettre la facture en recouvrement" at bounding box center [923, 798] width 301 height 38
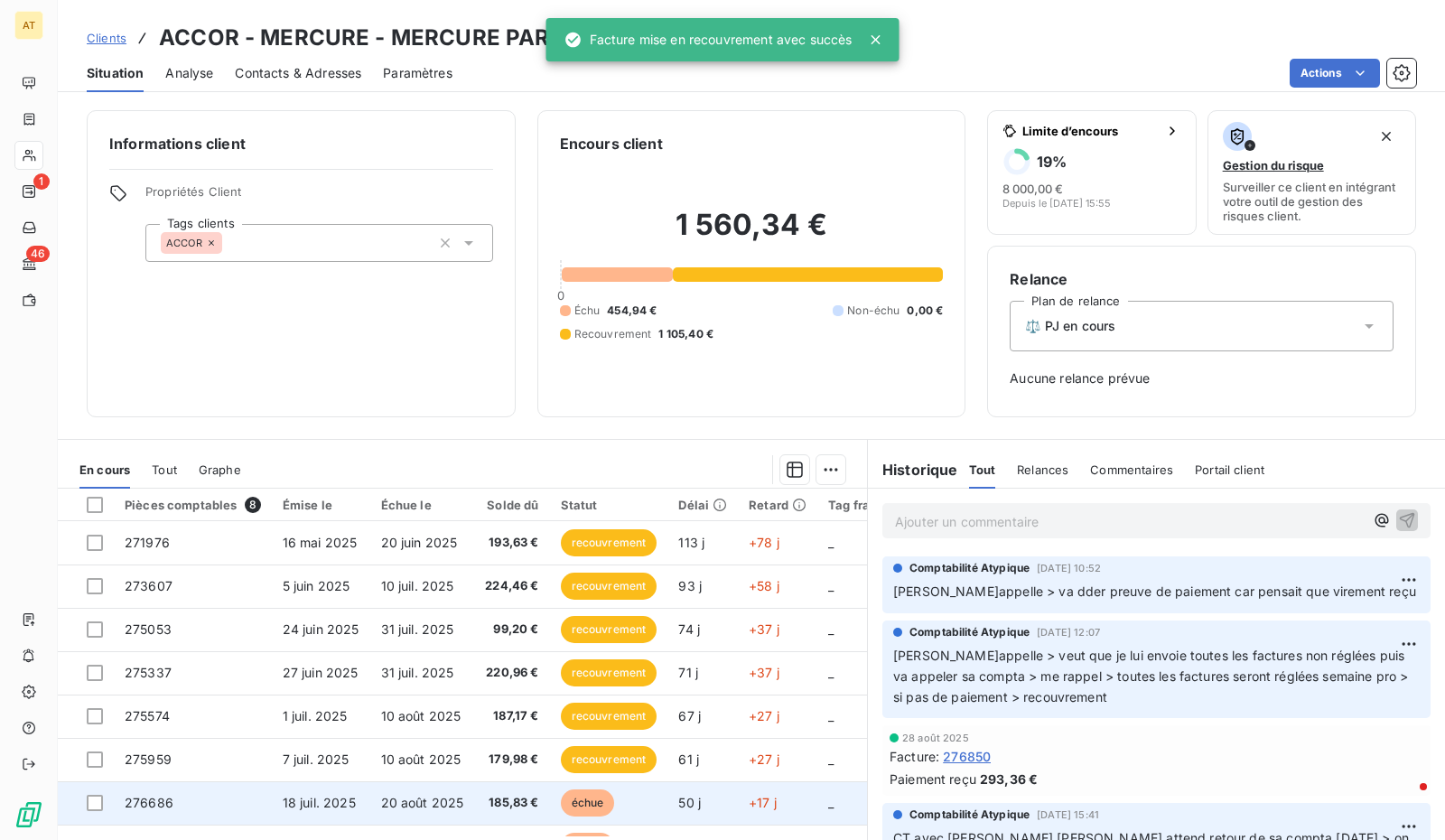
click at [313, 789] on td "18 juil. 2025" at bounding box center [321, 802] width 98 height 43
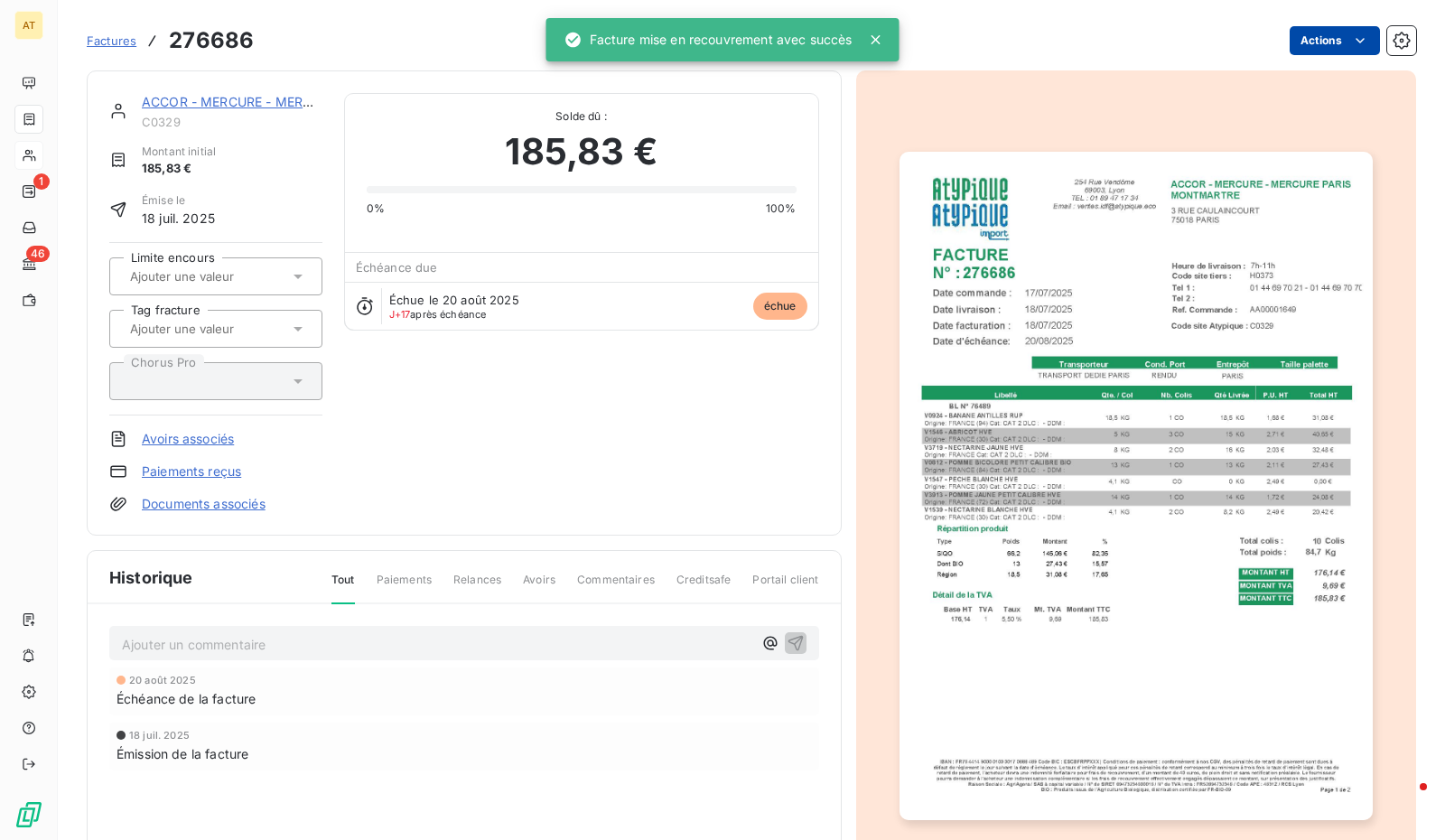
click at [1307, 43] on html "AT 1 46 Factures 276686 Actions ACCOR - MERCURE - MERCURE PARIS C0329 Montant i…" at bounding box center [722, 420] width 1445 height 840
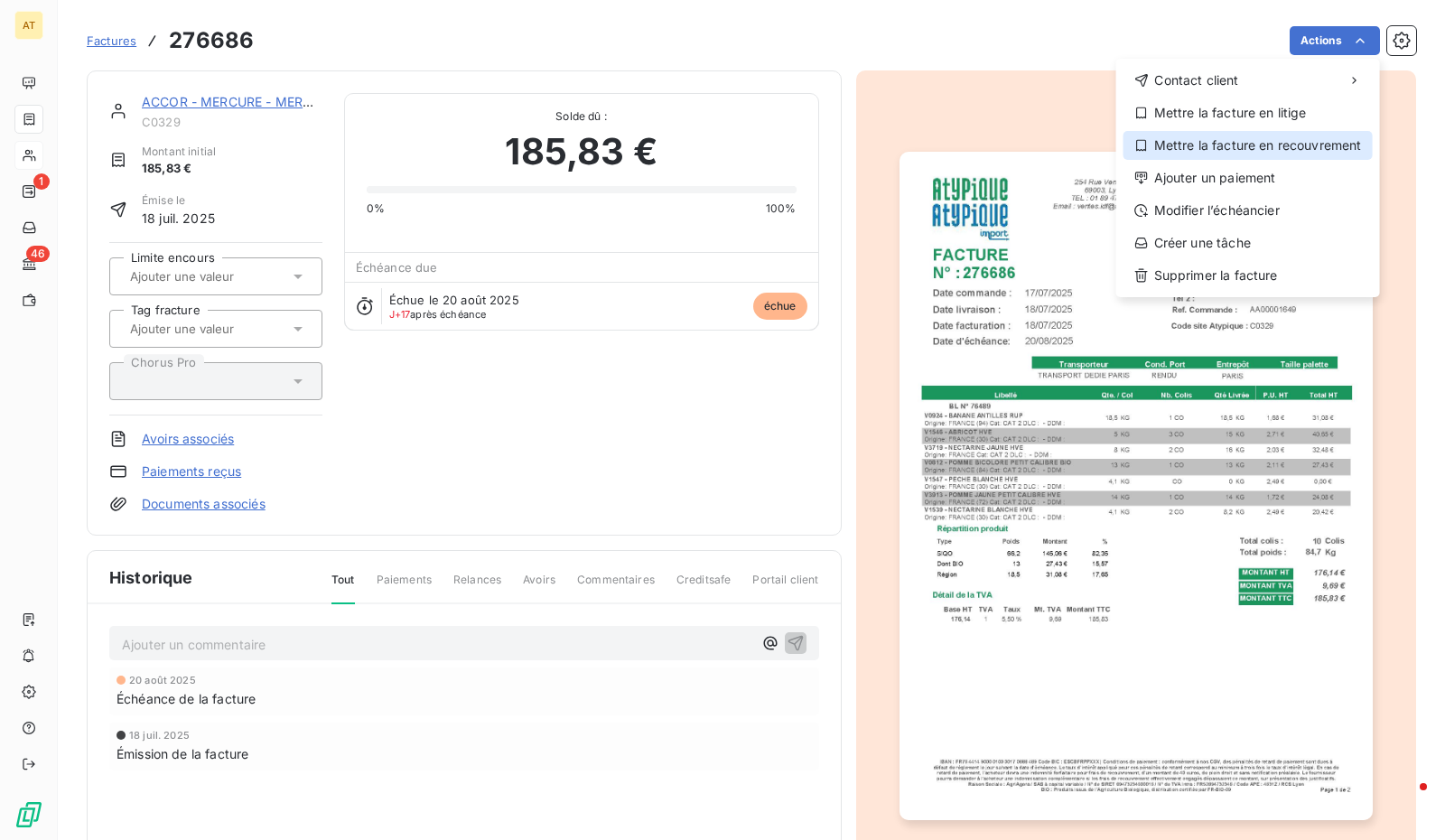
click at [1255, 139] on div "Mettre la facture en recouvrement" at bounding box center [1248, 146] width 249 height 29
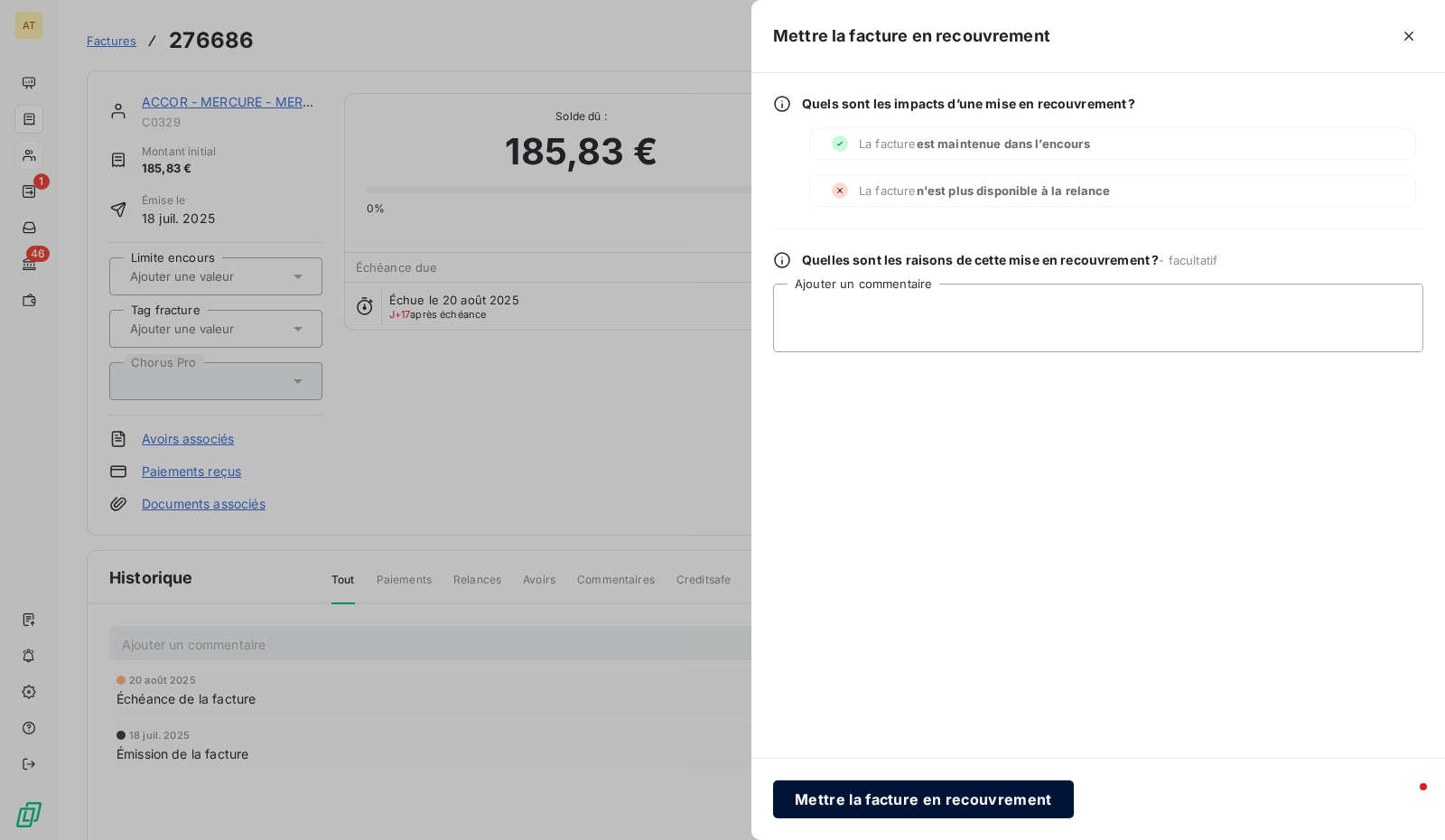
click at [902, 795] on button "Mettre la facture en recouvrement" at bounding box center [923, 798] width 301 height 38
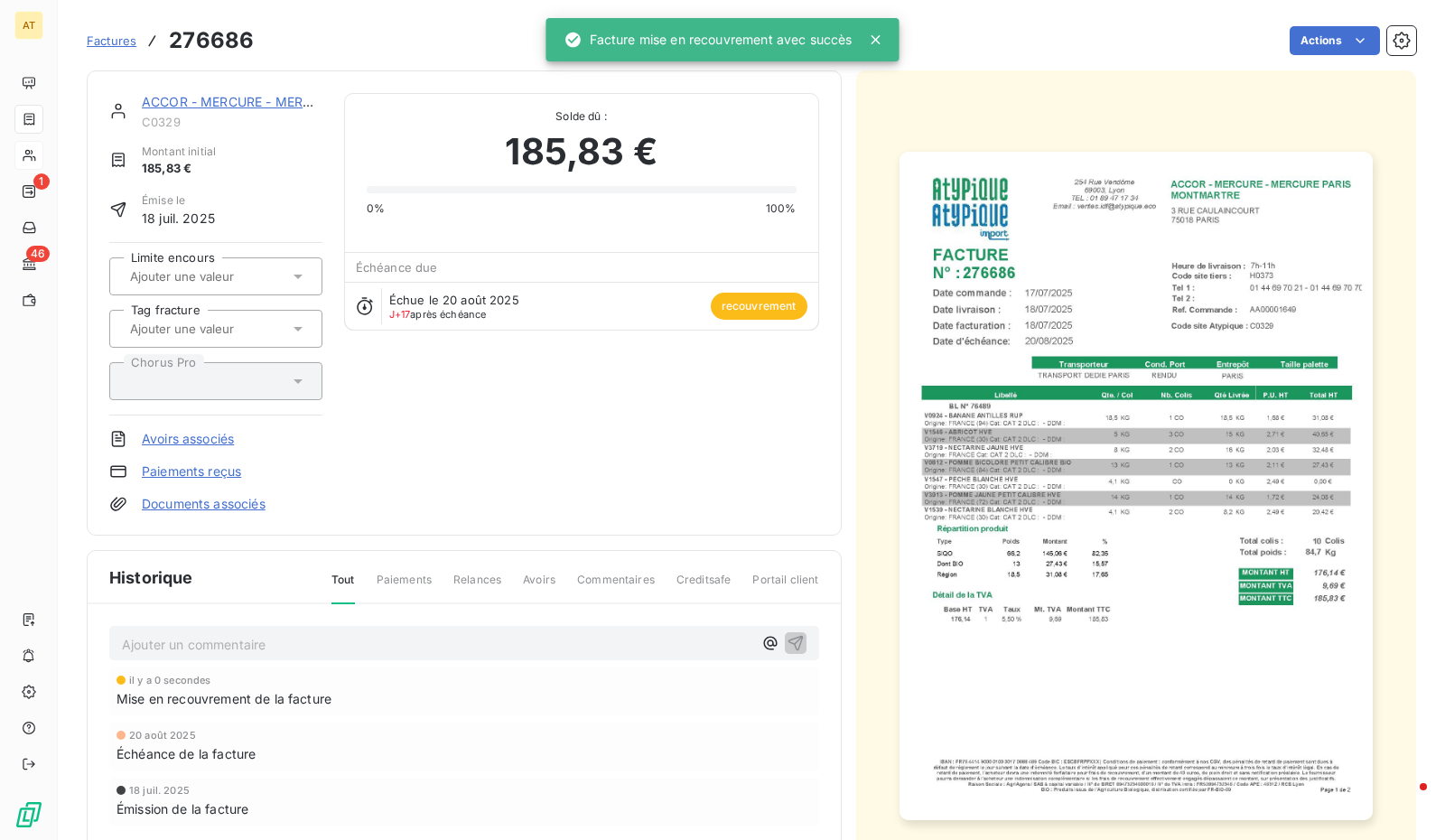
scroll to position [157, 0]
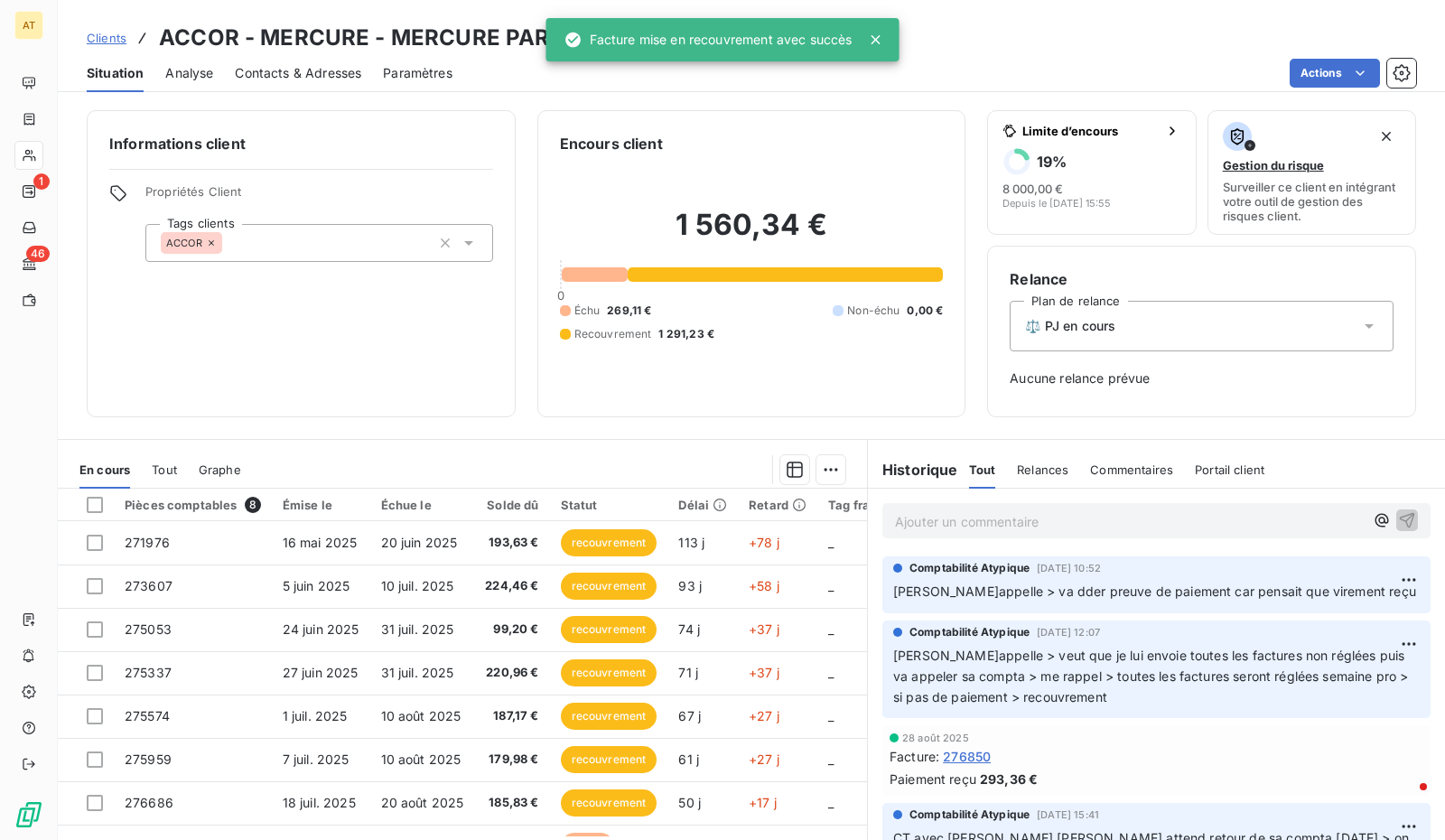
scroll to position [38, 0]
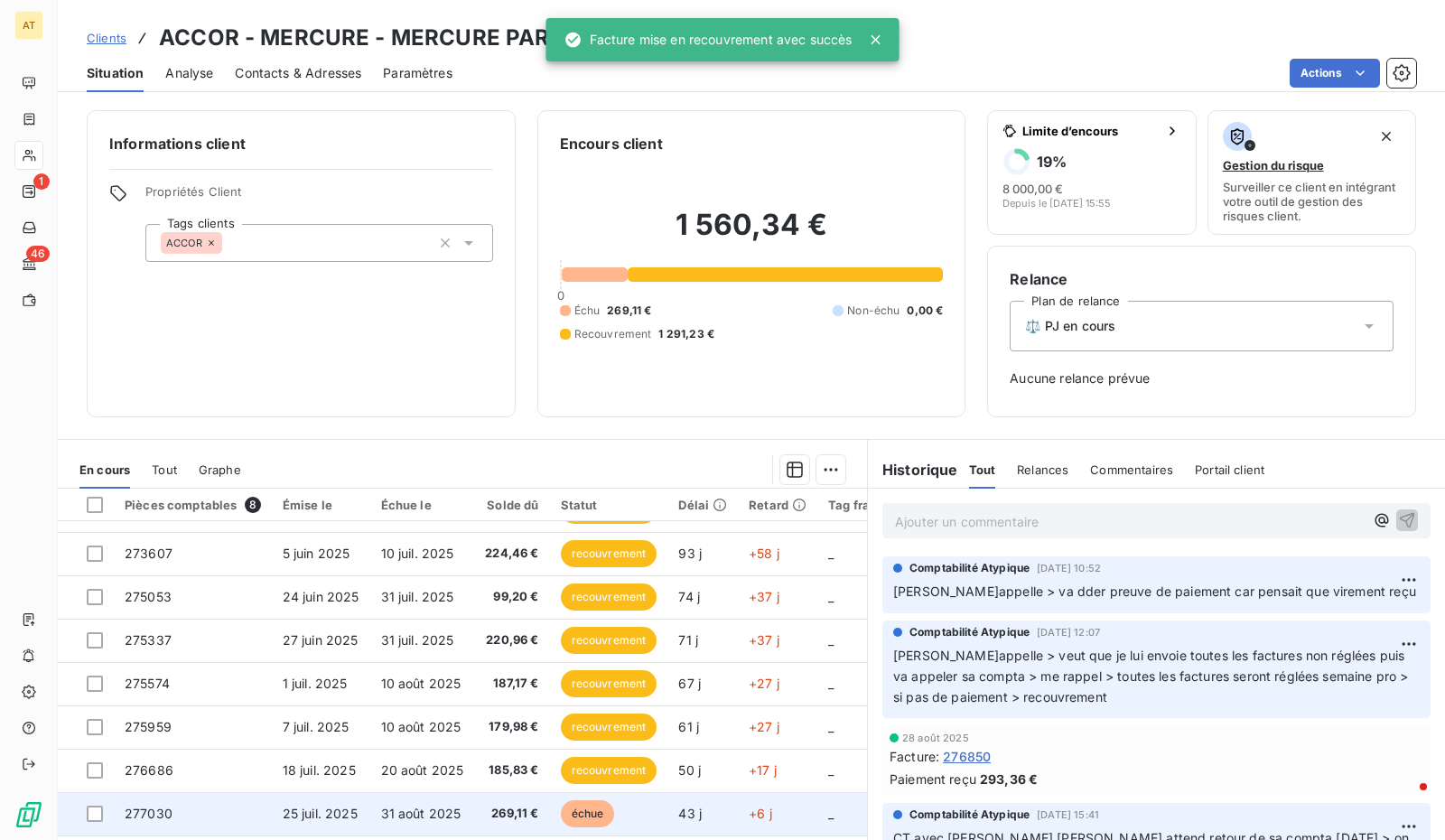
click at [513, 804] on span "269,11 €" at bounding box center [511, 813] width 53 height 18
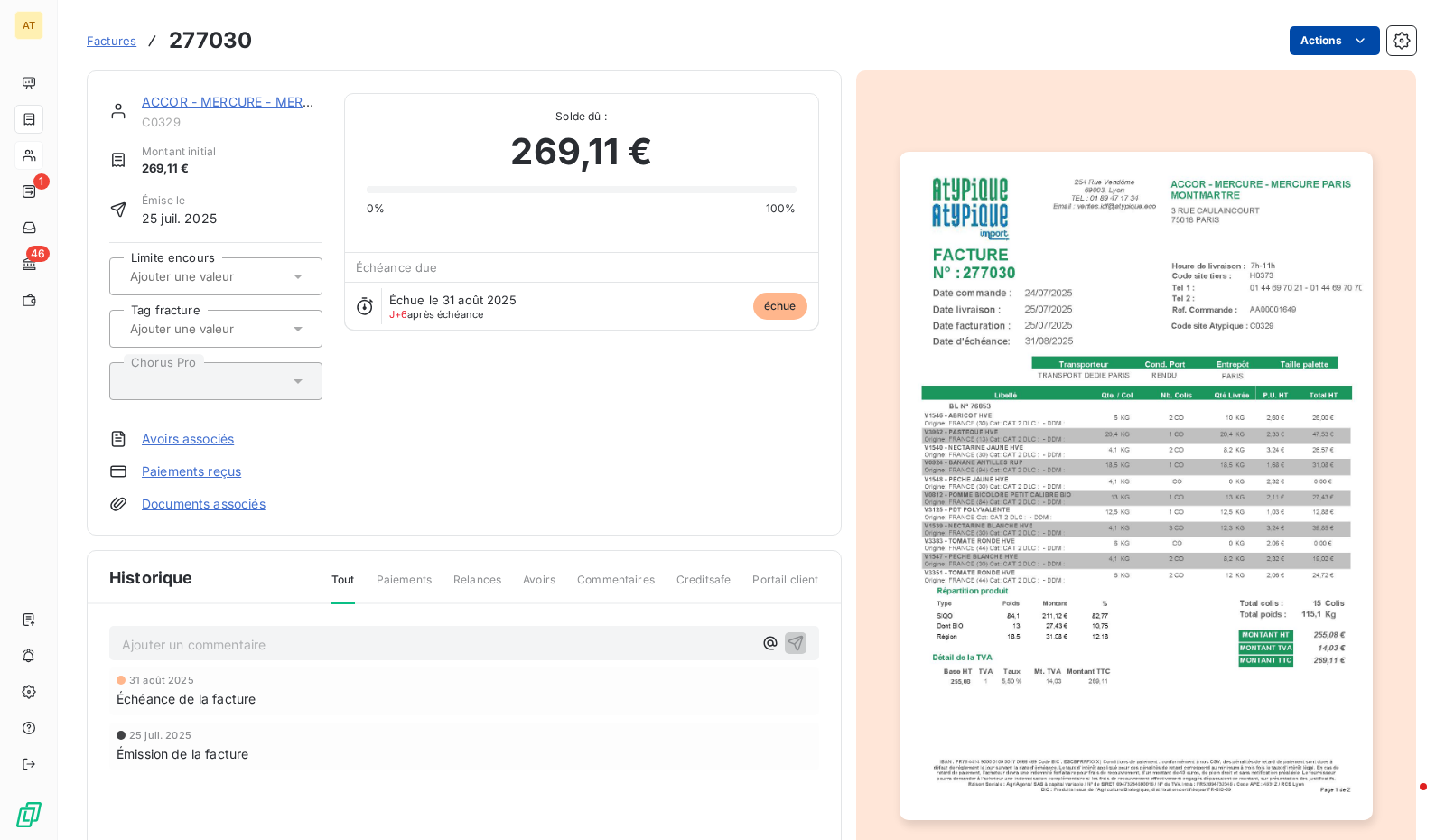
click at [1312, 46] on html "AT 1 46 Factures 277030 Actions ACCOR - MERCURE - MERCURE PARIS C0329 Montant i…" at bounding box center [722, 420] width 1445 height 840
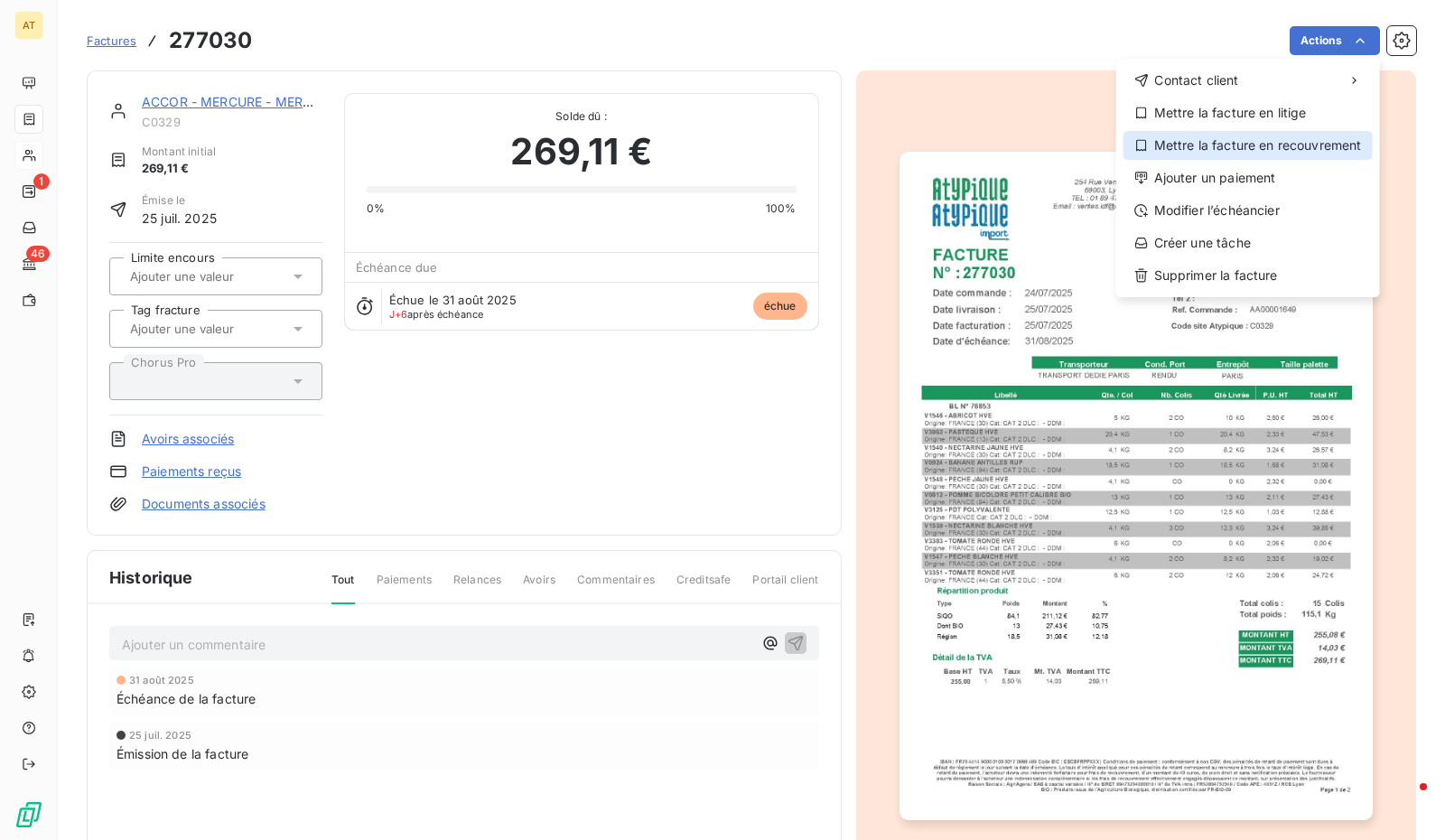
click at [1264, 149] on div "Mettre la facture en recouvrement" at bounding box center [1248, 146] width 249 height 29
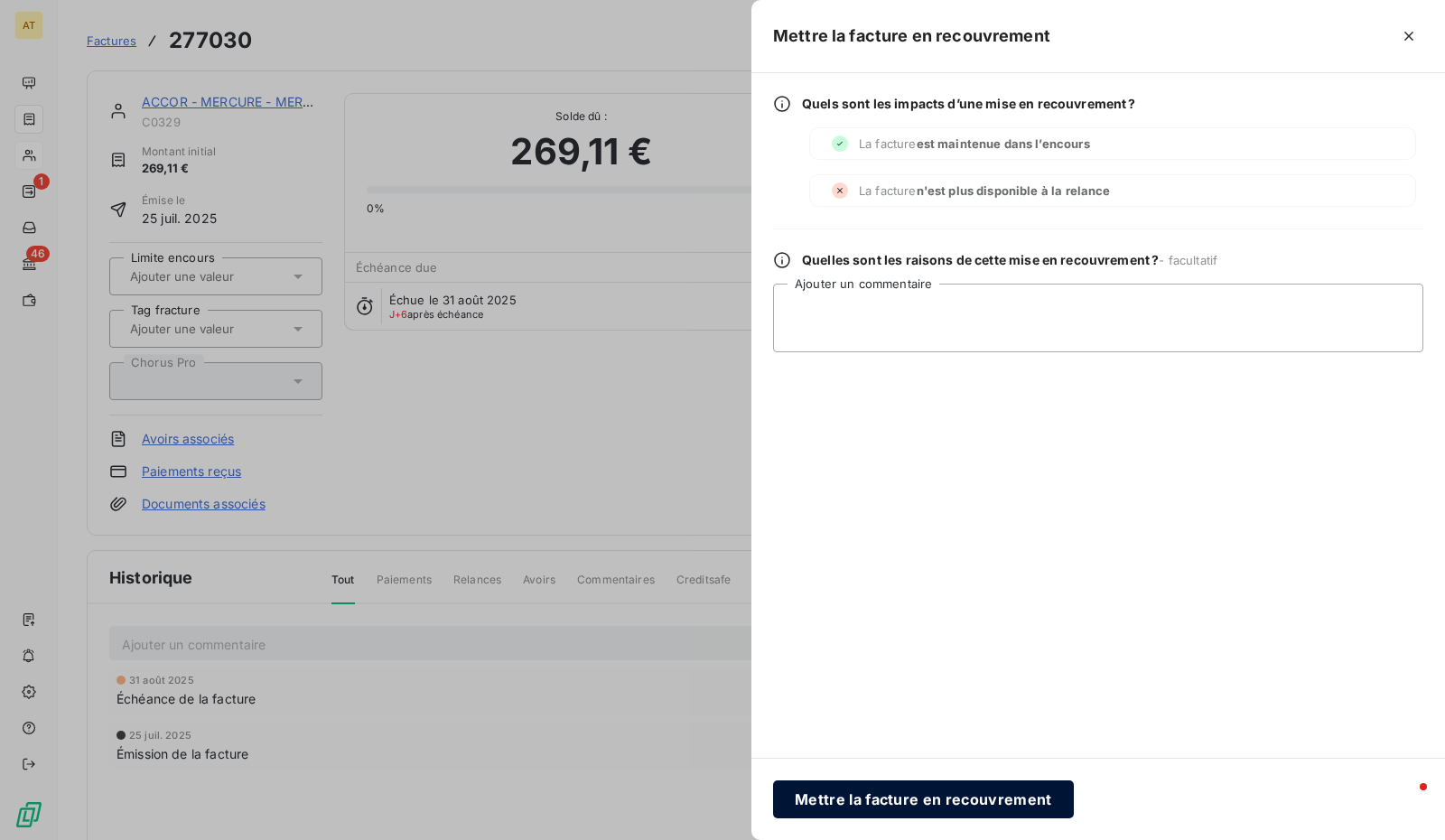
click at [927, 815] on button "Mettre la facture en recouvrement" at bounding box center [923, 798] width 301 height 38
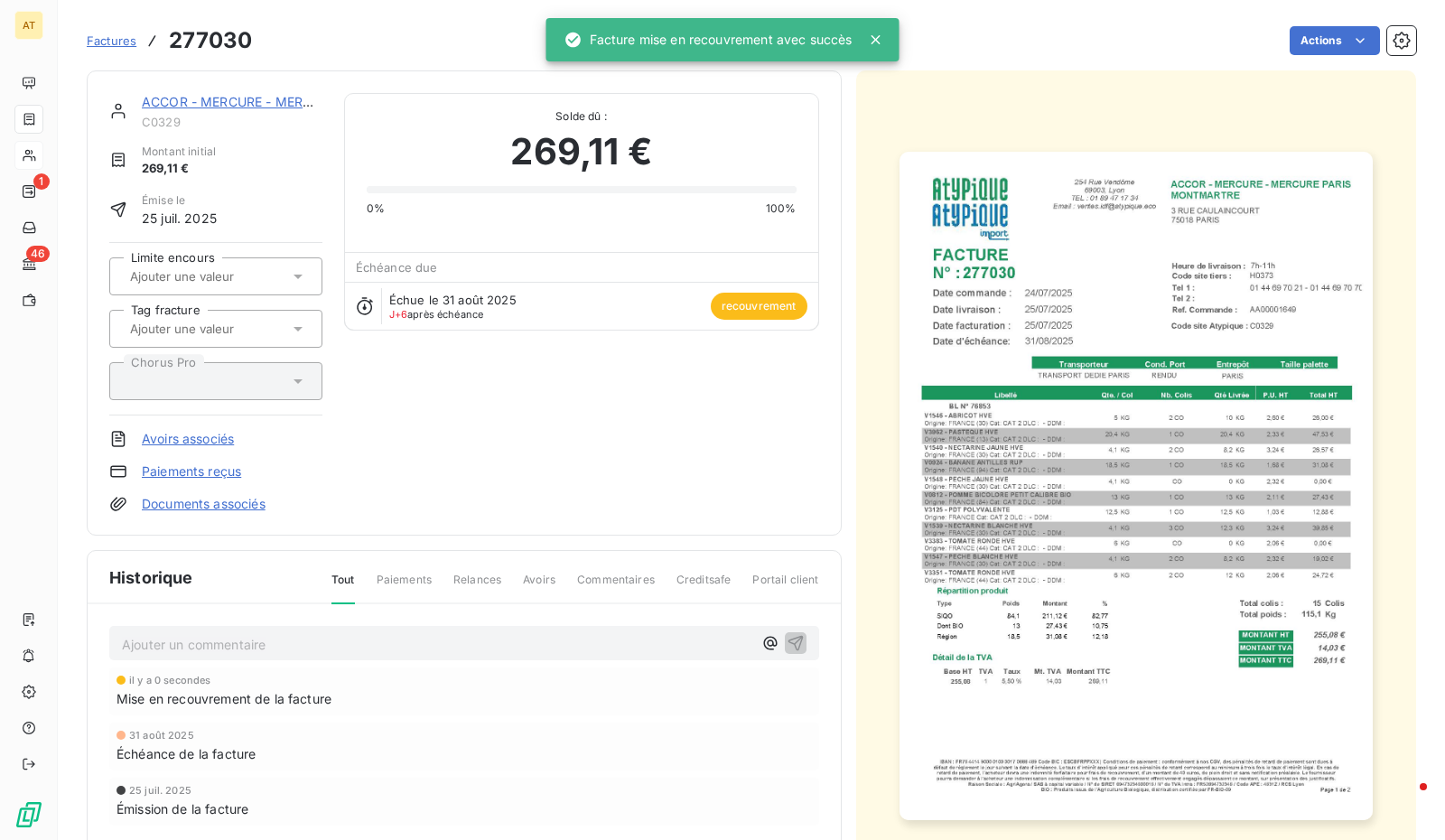
click at [243, 90] on div "ACCOR - MERCURE - MERCURE PARIS C0329 Montant initial 269,11 € Émise le 25 juil…" at bounding box center [464, 303] width 755 height 465
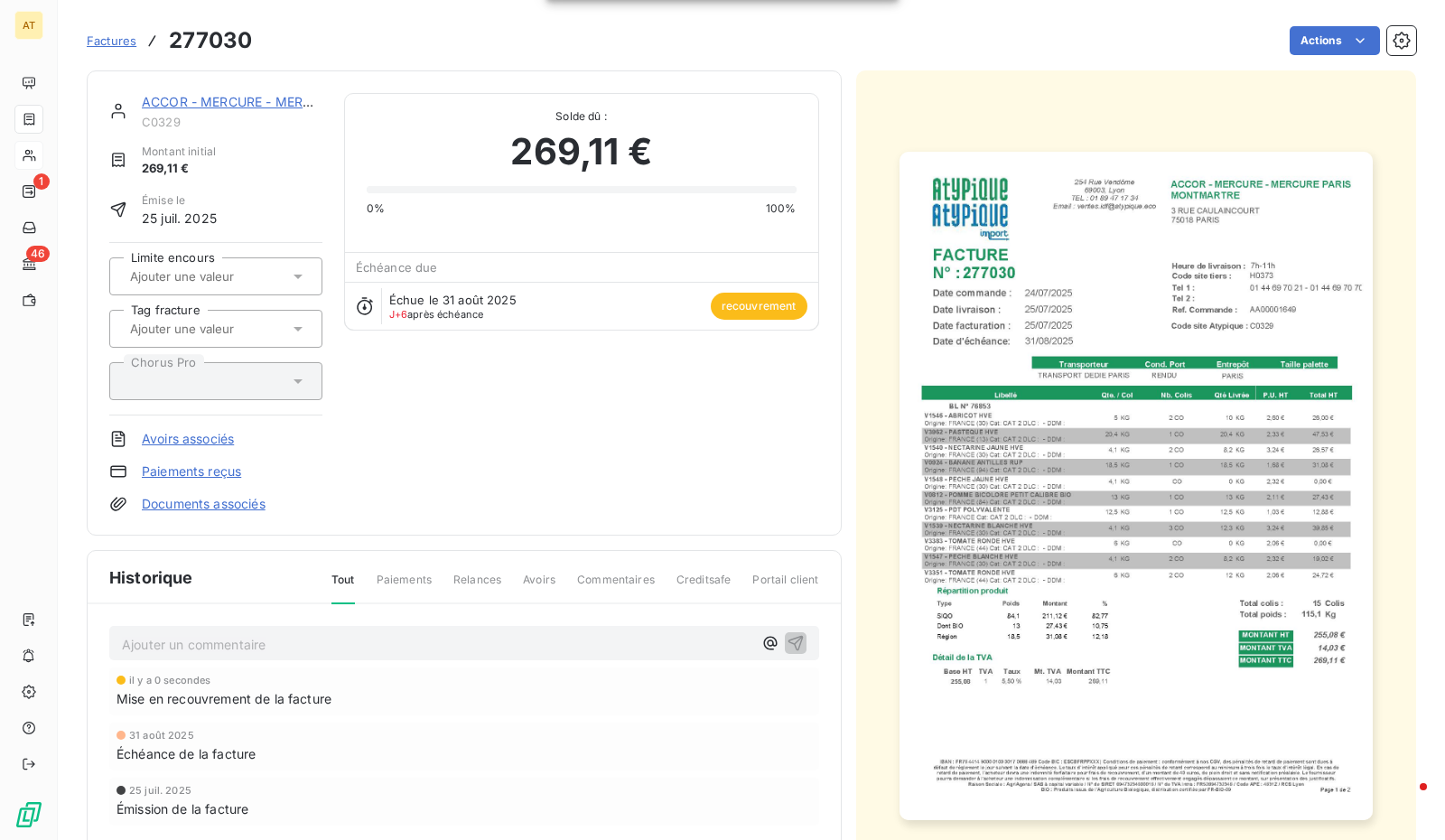
click at [243, 90] on div "ACCOR - MERCURE - MERCURE PARIS C0329 Montant initial 269,11 € Émise le 25 juil…" at bounding box center [464, 303] width 755 height 465
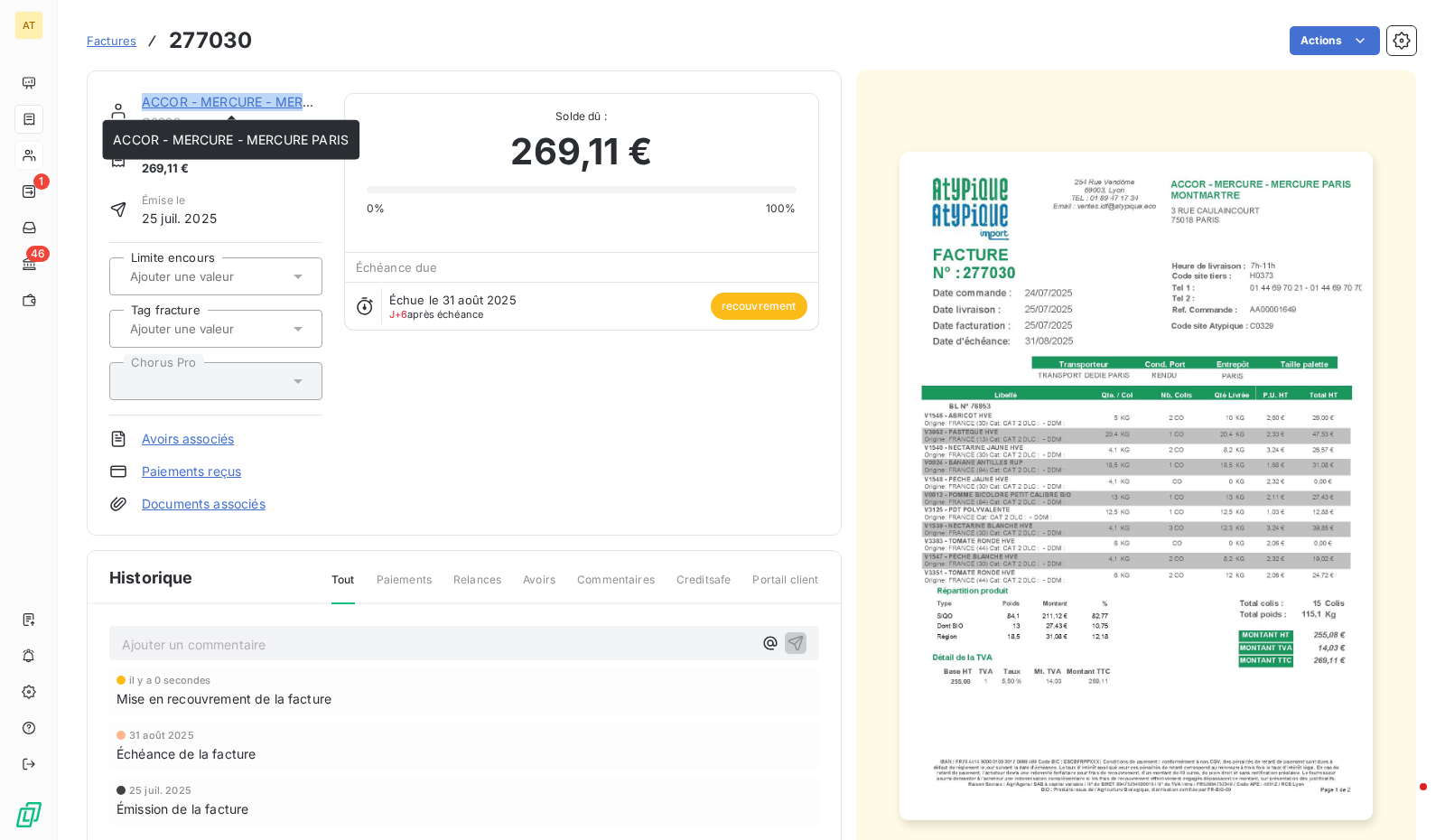
click at [243, 99] on link "ACCOR - MERCURE - MERCURE PARIS" at bounding box center [259, 101] width 235 height 15
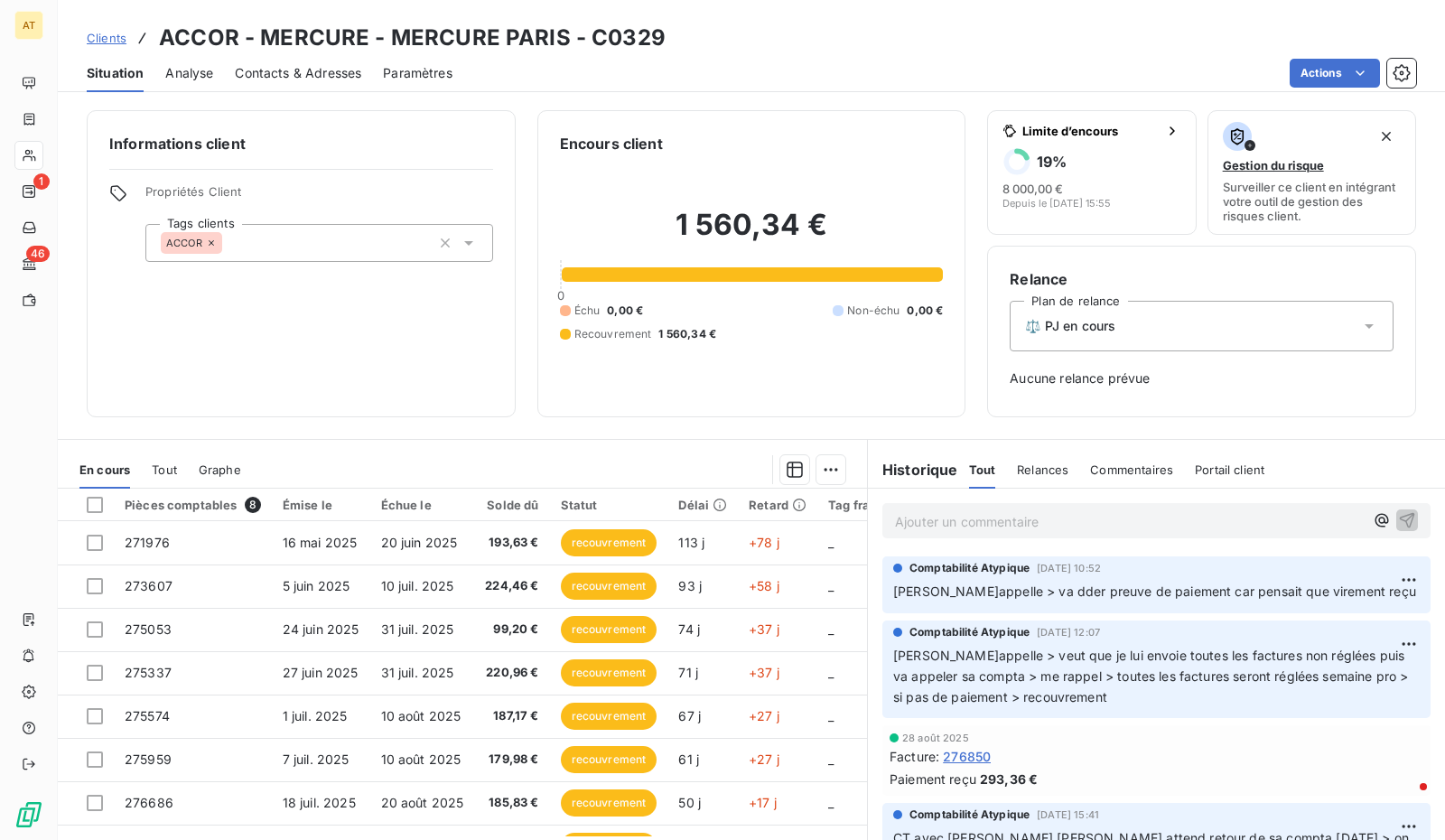
click at [689, 331] on span "1 560,34 €" at bounding box center [687, 334] width 58 height 16
copy div "1 560,34 €"
